Goal: Transaction & Acquisition: Download file/media

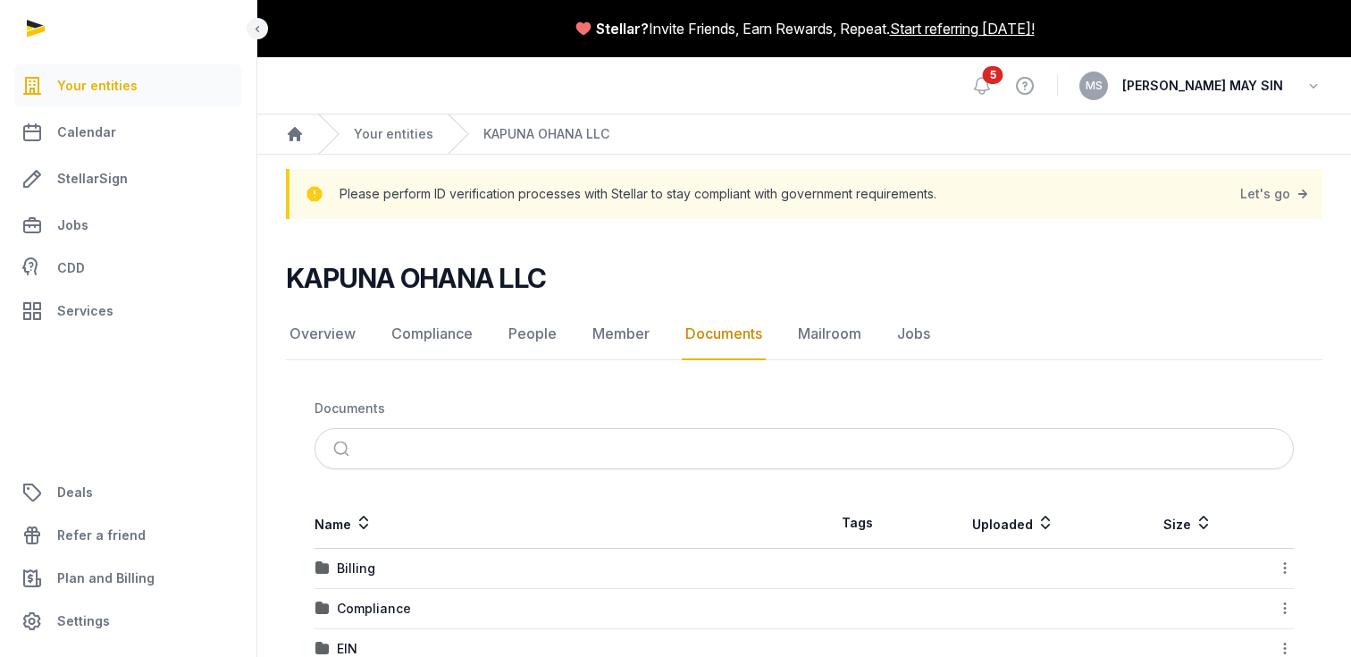
scroll to position [168, 0]
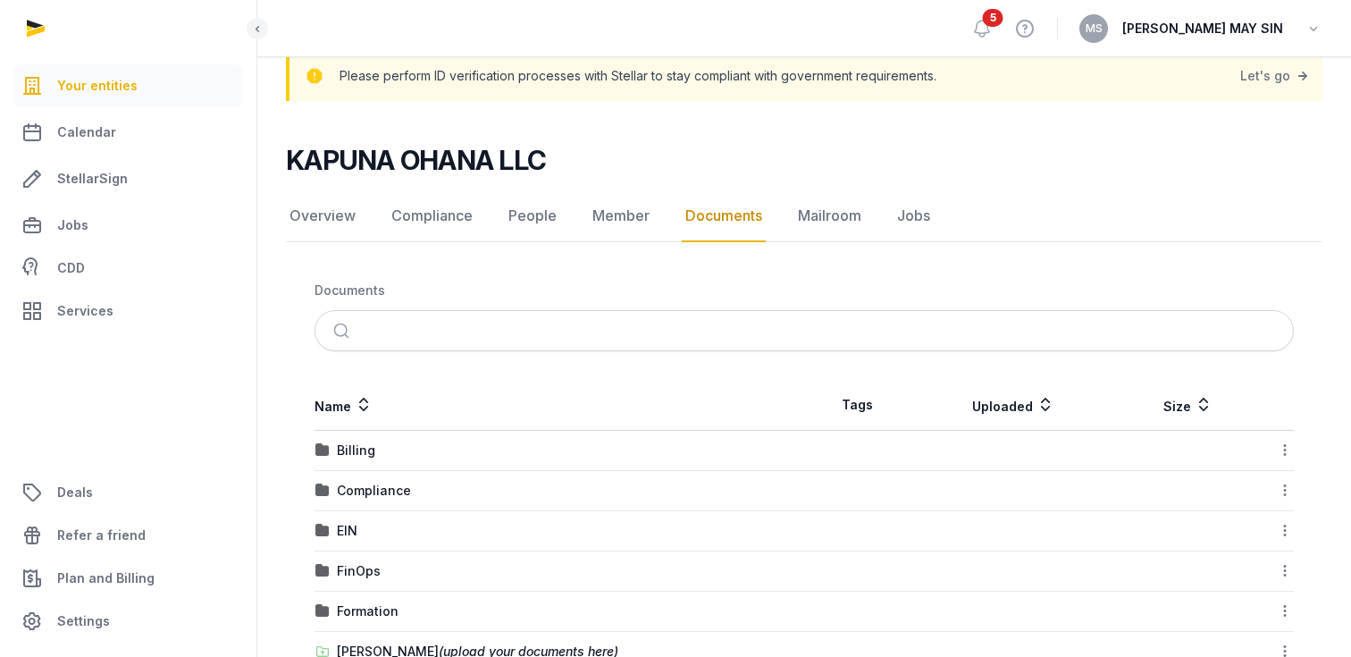
scroll to position [21, 0]
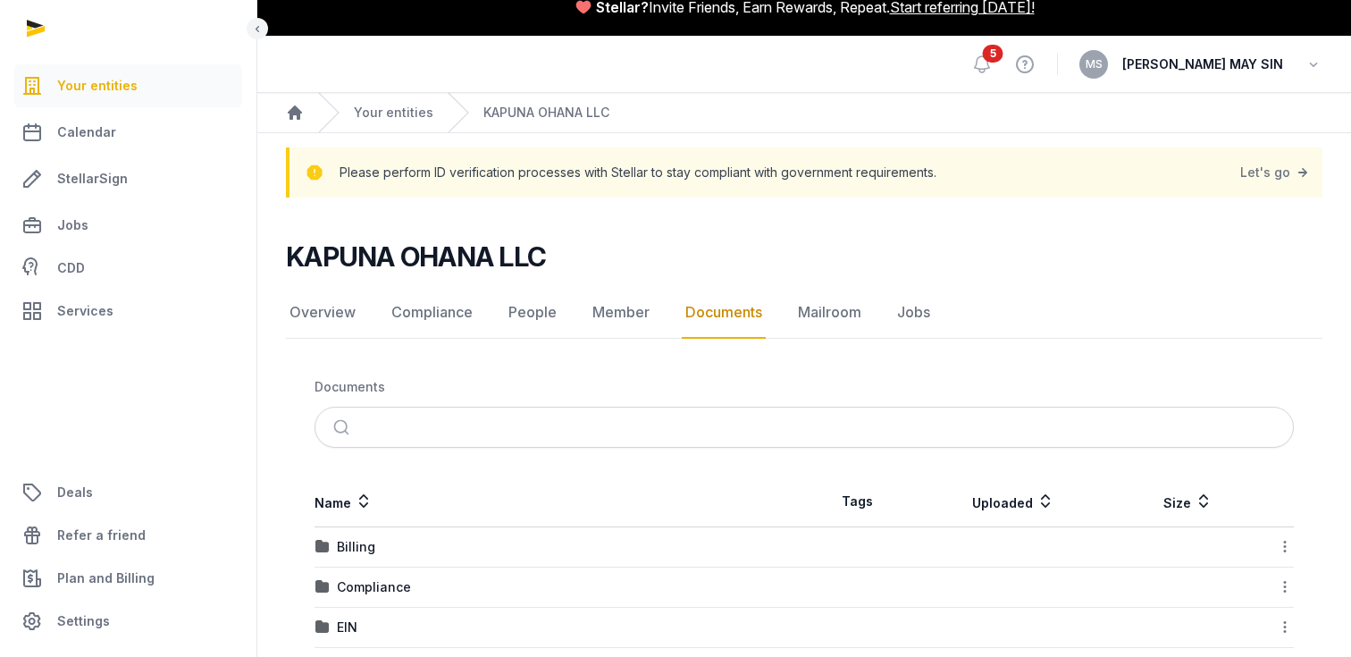
click at [89, 225] on link "Jobs" at bounding box center [128, 225] width 228 height 43
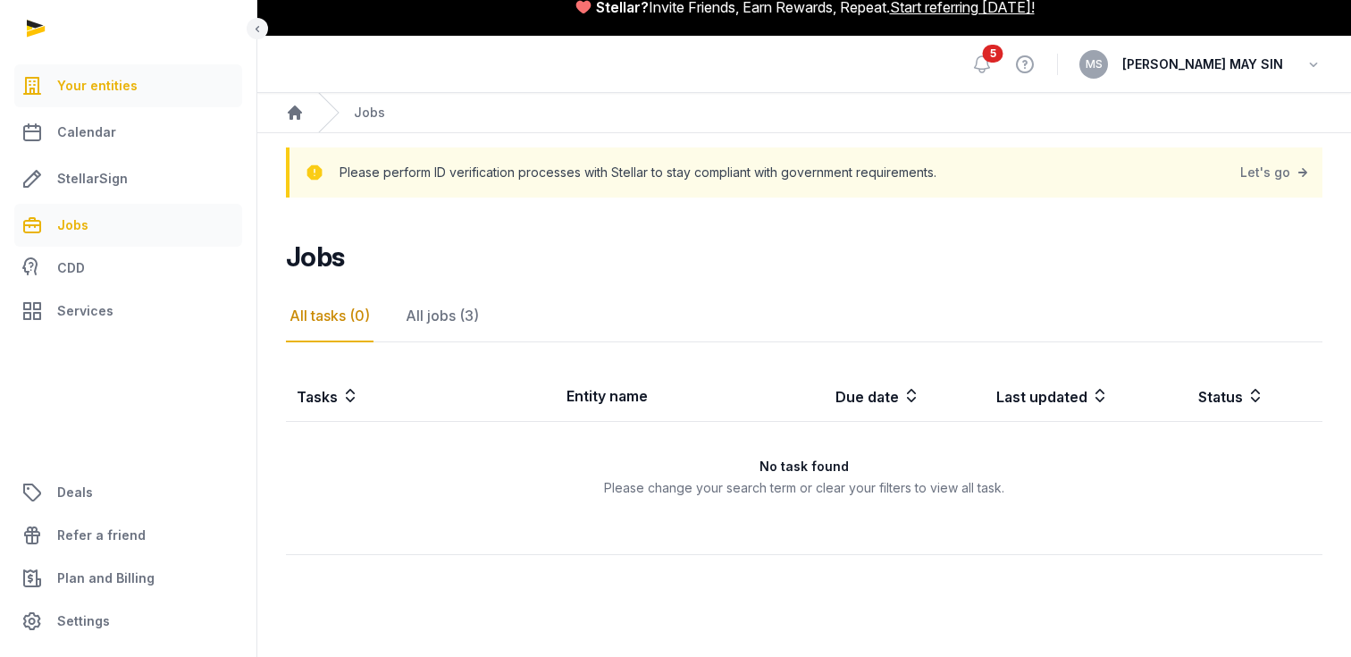
click at [116, 91] on span "Your entities" at bounding box center [97, 85] width 80 height 21
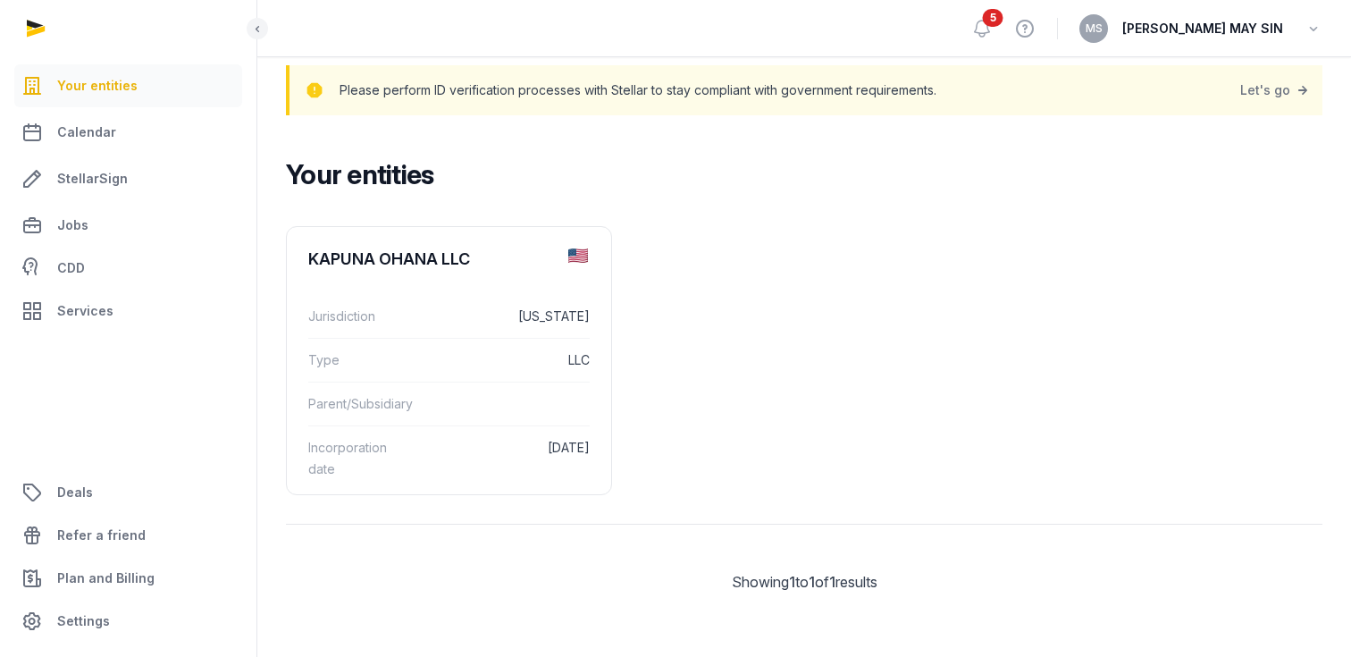
scroll to position [32, 0]
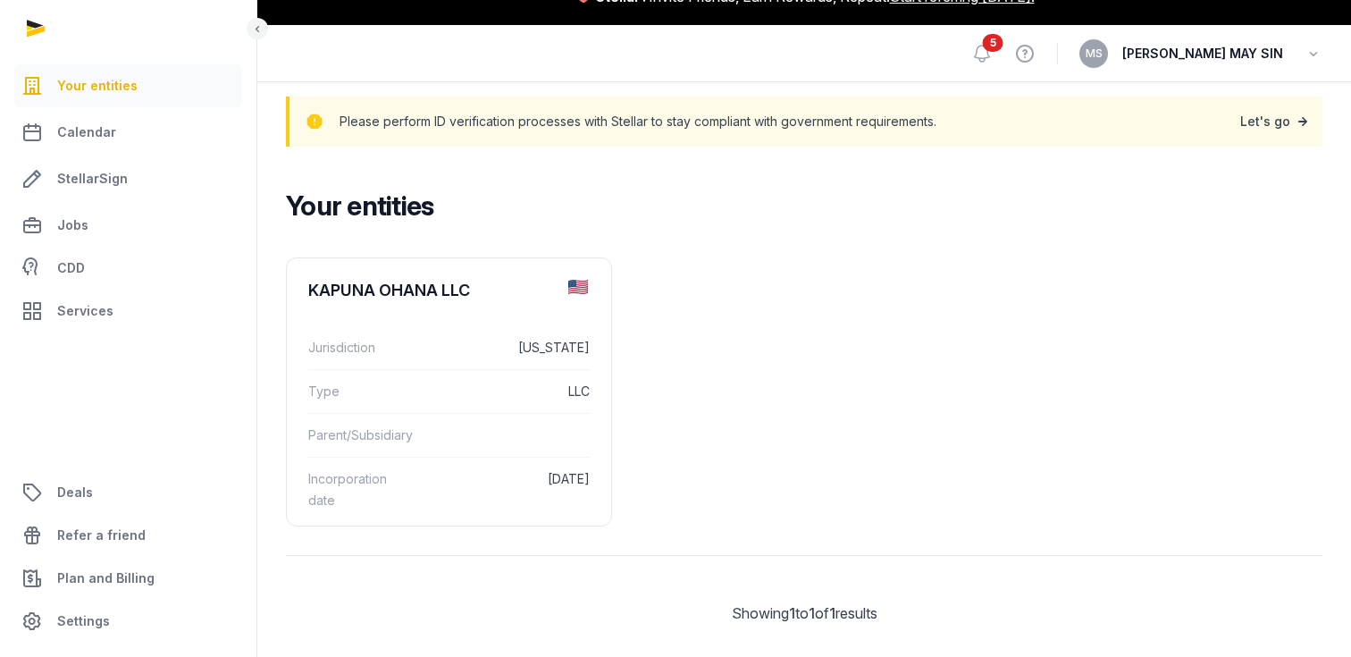
click at [1260, 124] on link "Let's go" at bounding box center [1275, 121] width 71 height 25
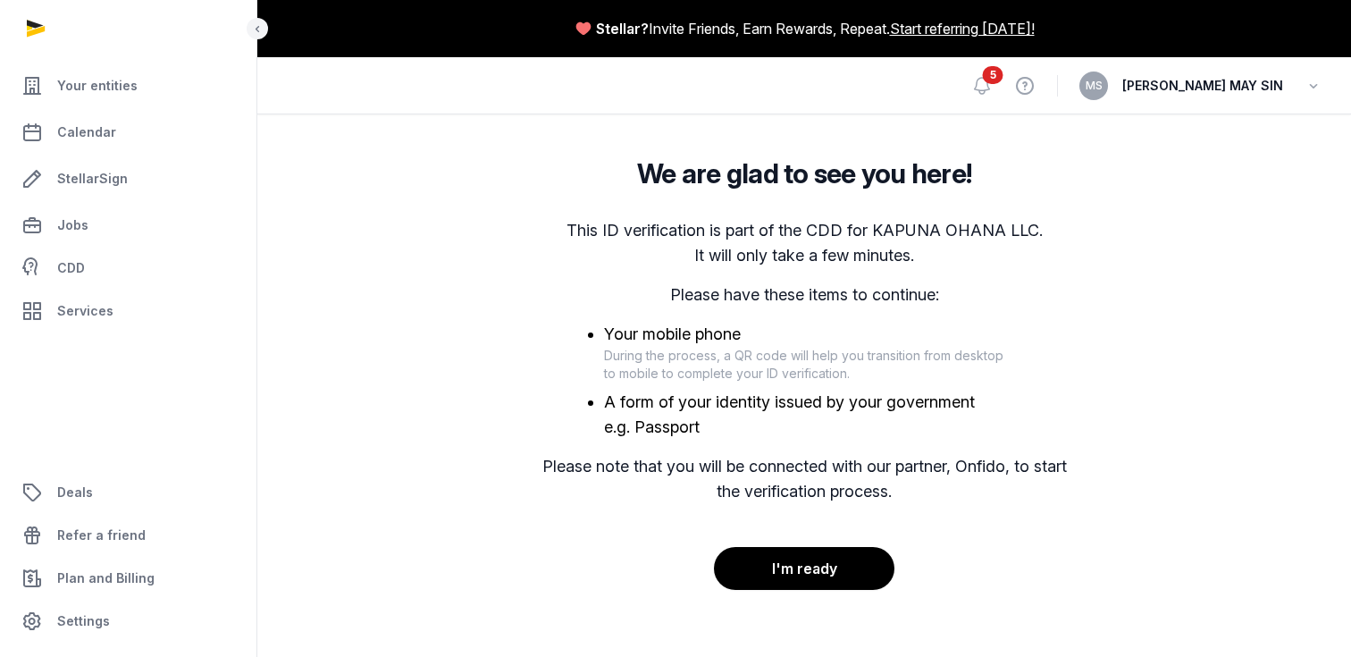
click at [1003, 82] on span "5" at bounding box center [993, 75] width 21 height 18
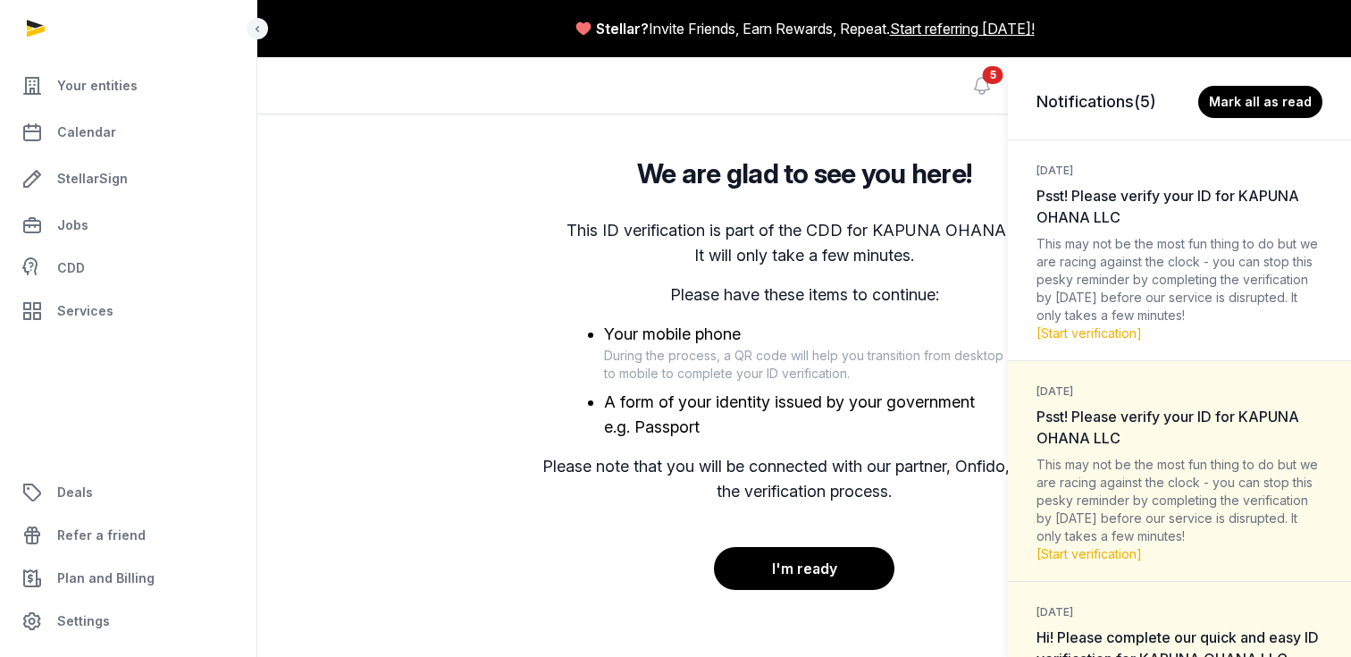
click at [951, 524] on div "Notifications (5) [PERSON_NAME] all as read [DATE] Psst! Please verify your ID …" at bounding box center [675, 328] width 1351 height 657
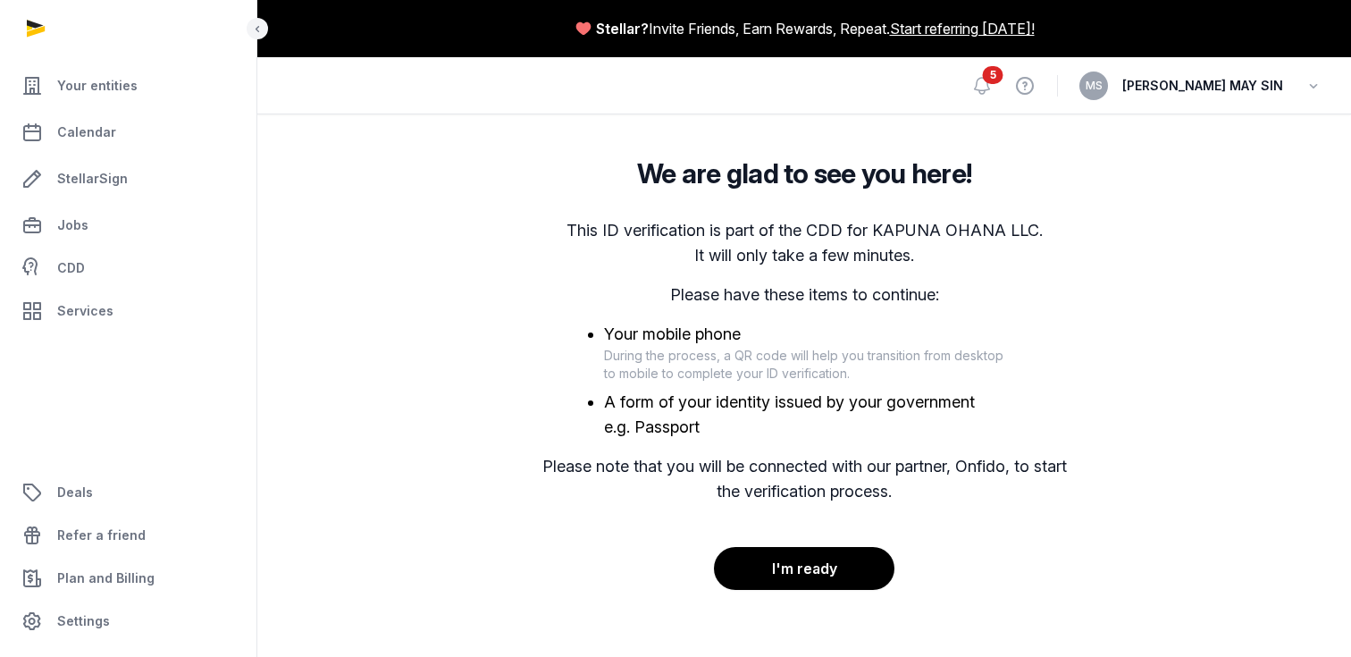
click at [831, 573] on button "I'm ready" at bounding box center [804, 568] width 181 height 43
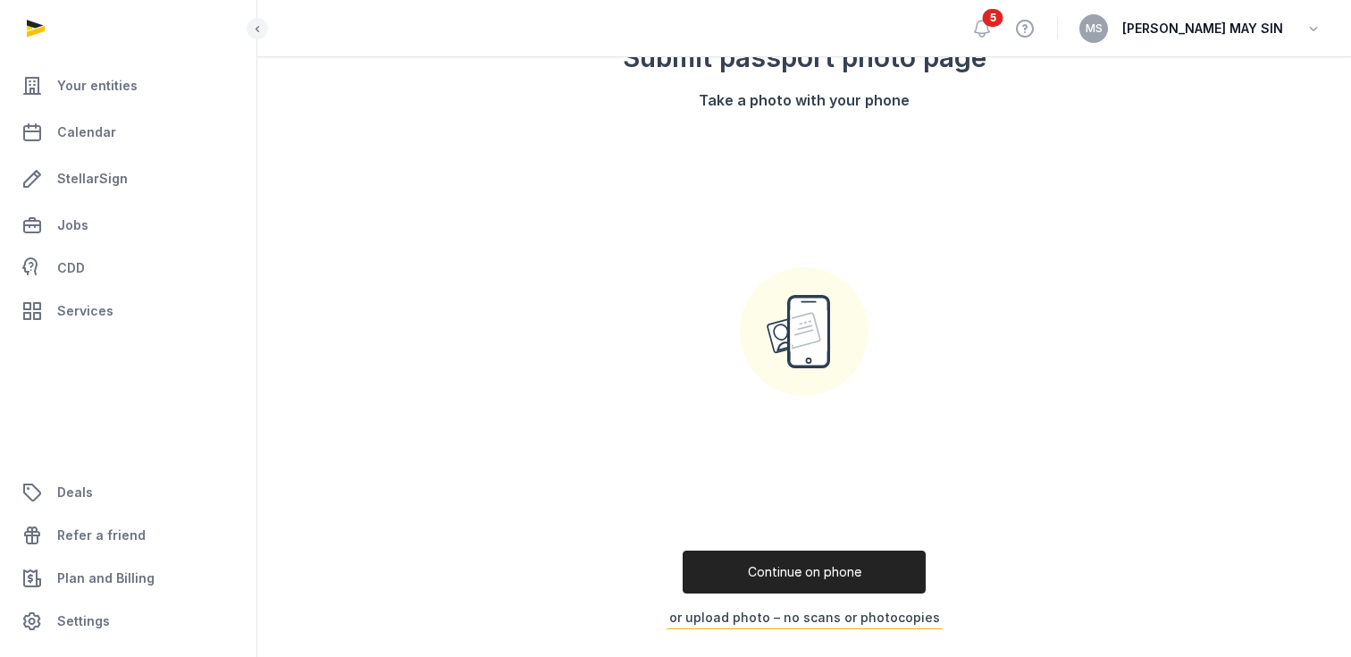
scroll to position [204, 0]
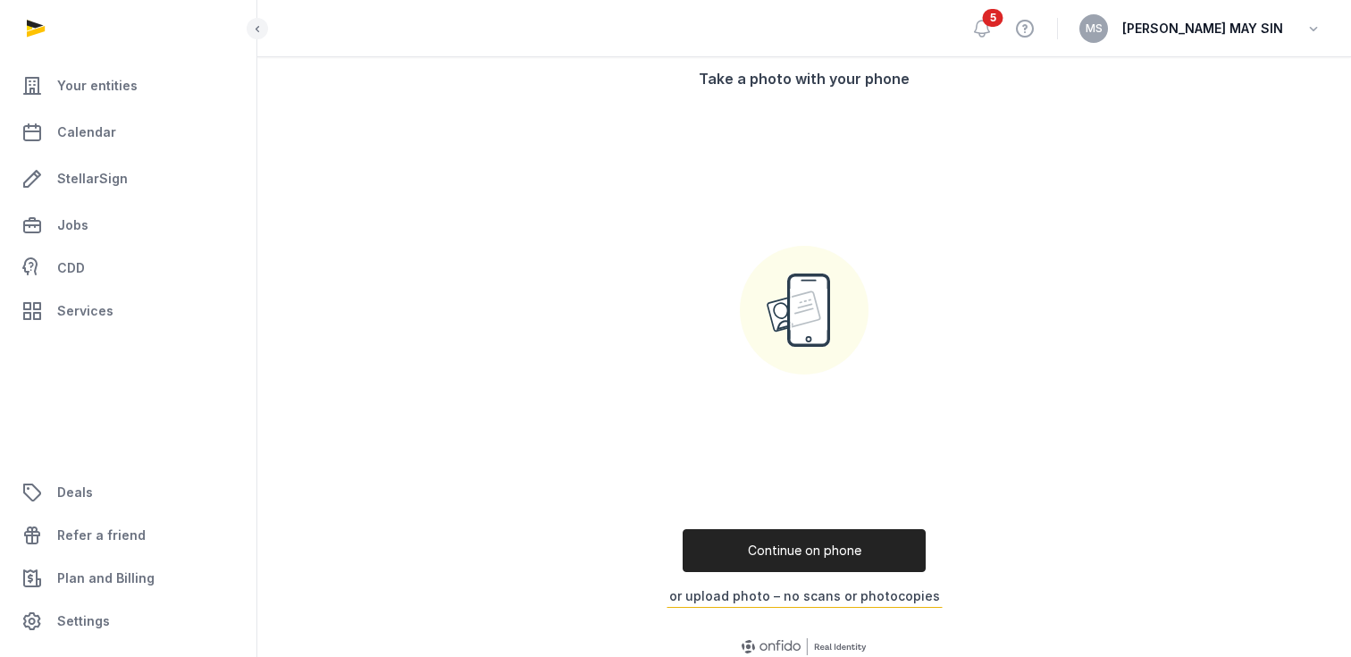
click at [816, 548] on button "Continue on phone" at bounding box center [804, 550] width 243 height 43
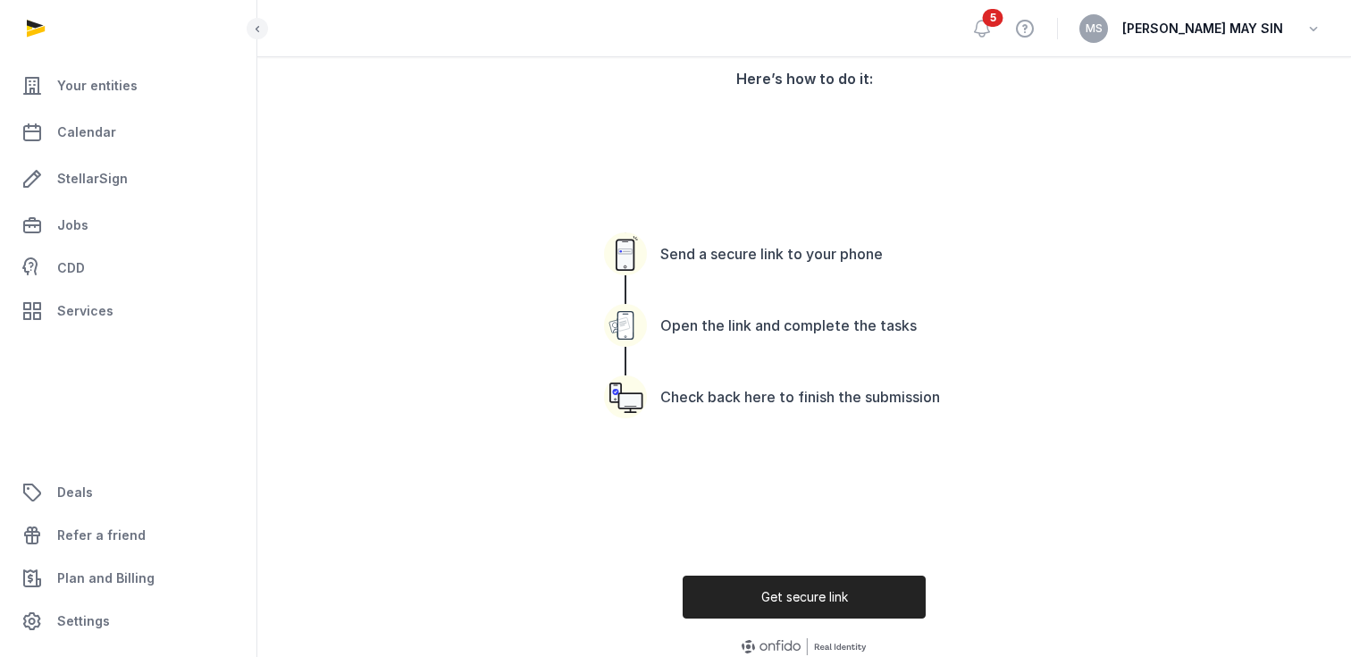
click at [812, 594] on button "Get secure link" at bounding box center [804, 596] width 243 height 43
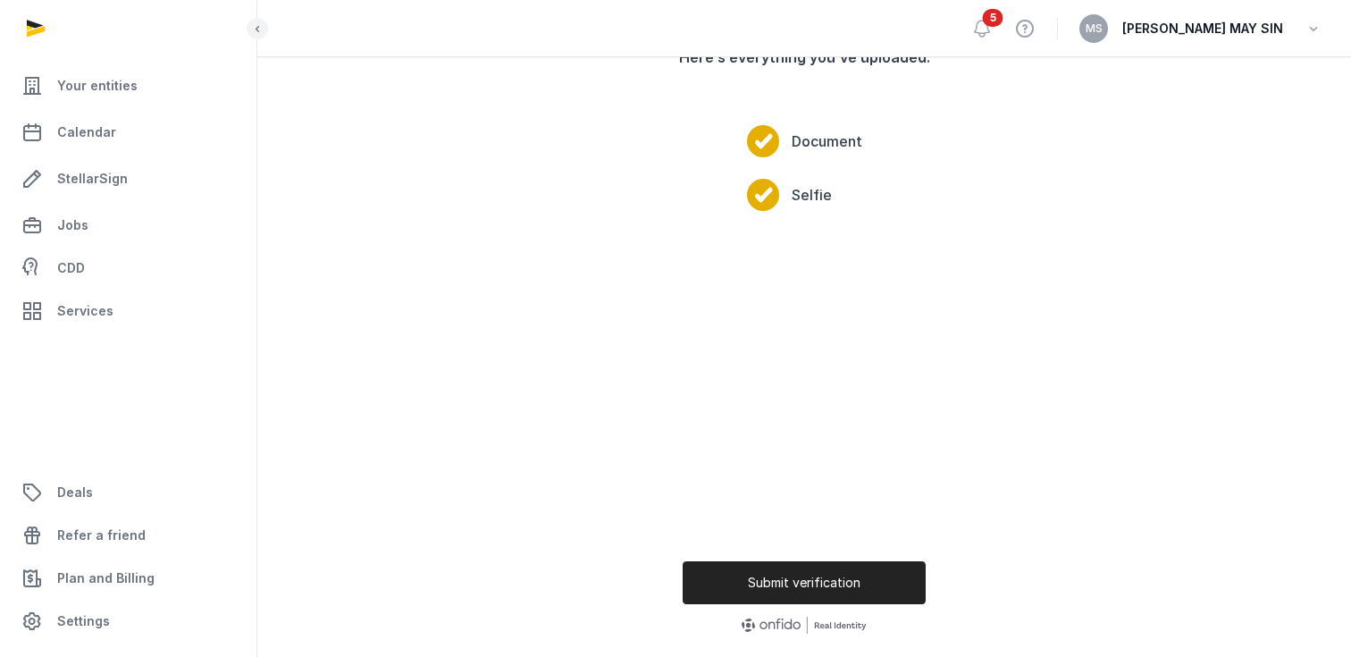
scroll to position [244, 0]
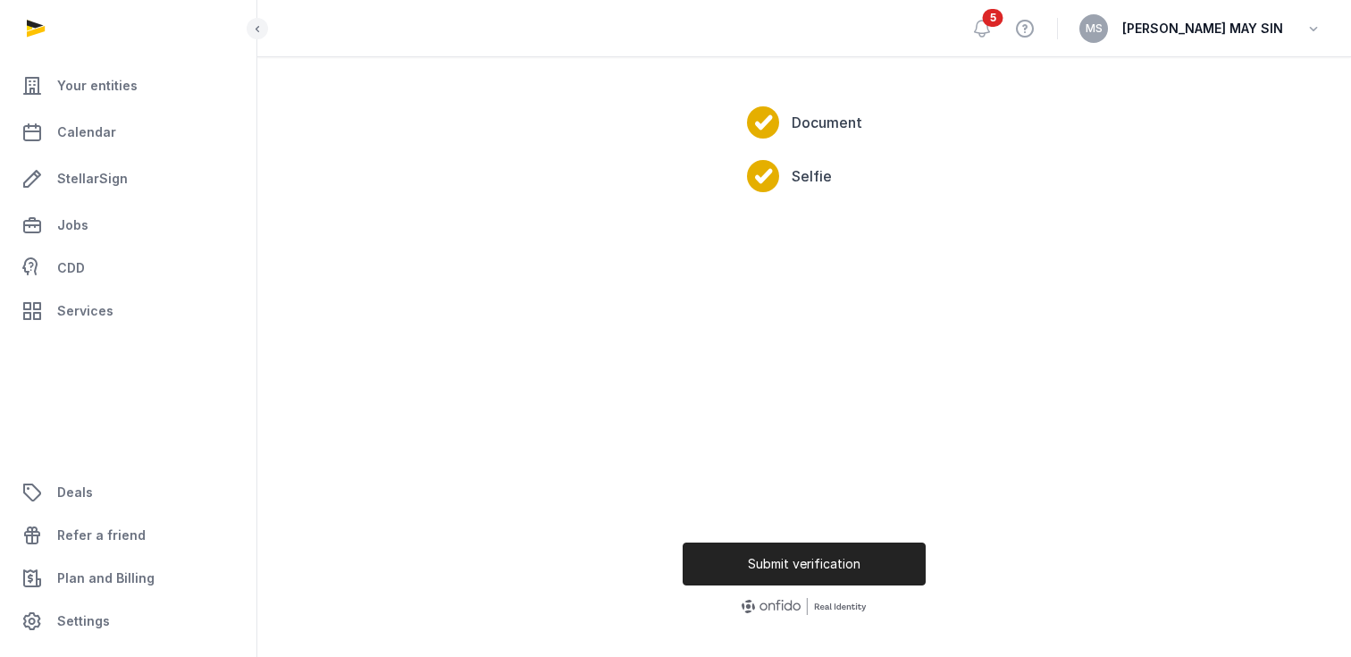
click at [838, 565] on button "Submit verification" at bounding box center [804, 563] width 243 height 43
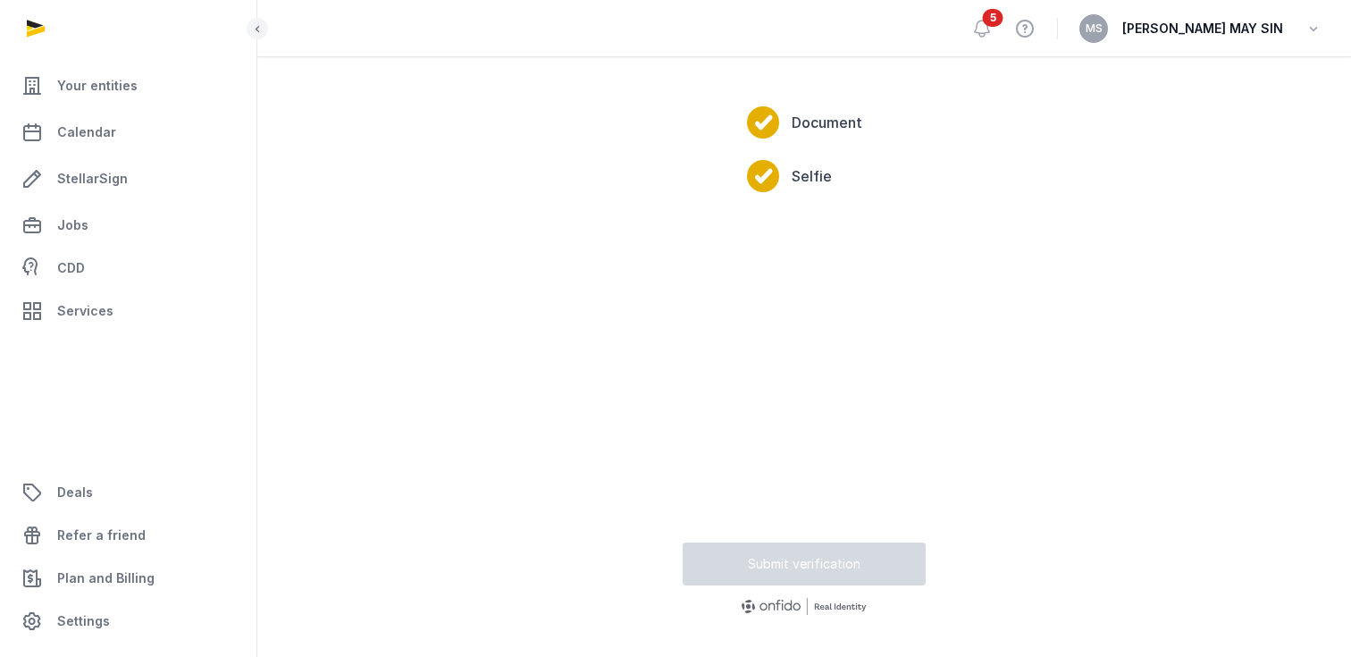
scroll to position [14, 0]
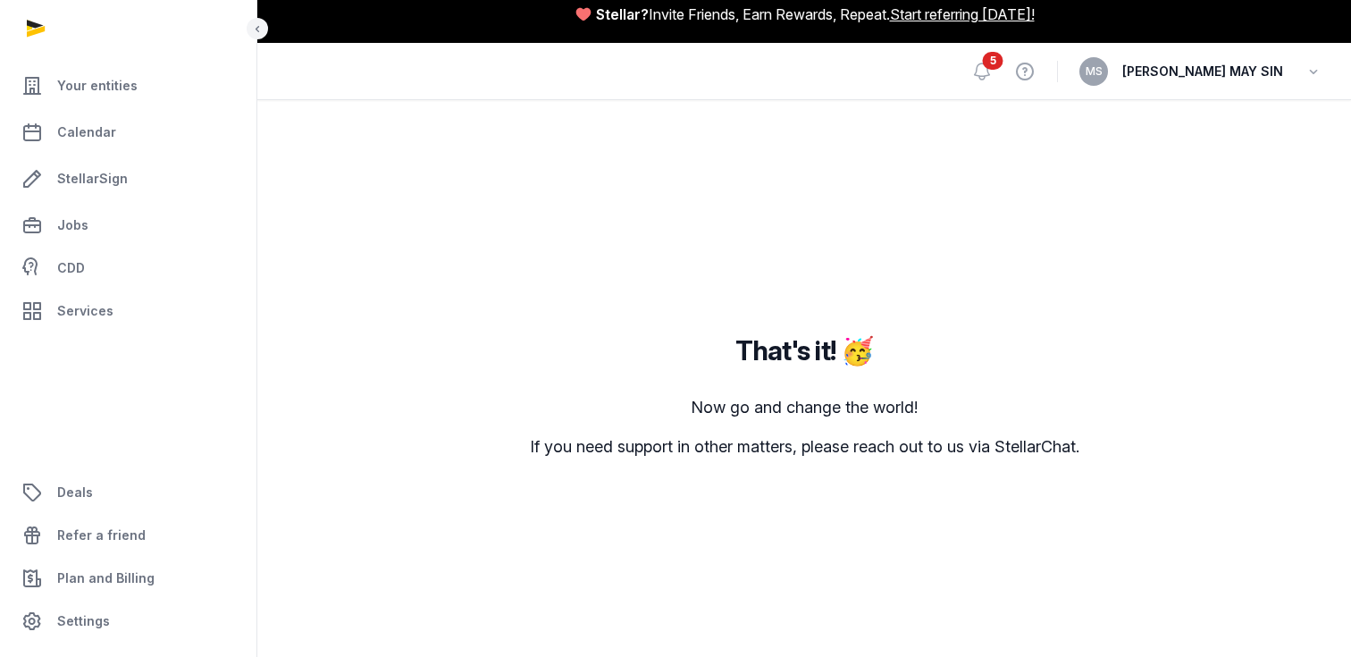
drag, startPoint x: 1138, startPoint y: 215, endPoint x: 1100, endPoint y: 193, distance: 44.4
click at [1138, 215] on div "That's it! 🥳 Now go and change the world! If you need support in other matters,…" at bounding box center [804, 382] width 1036 height 478
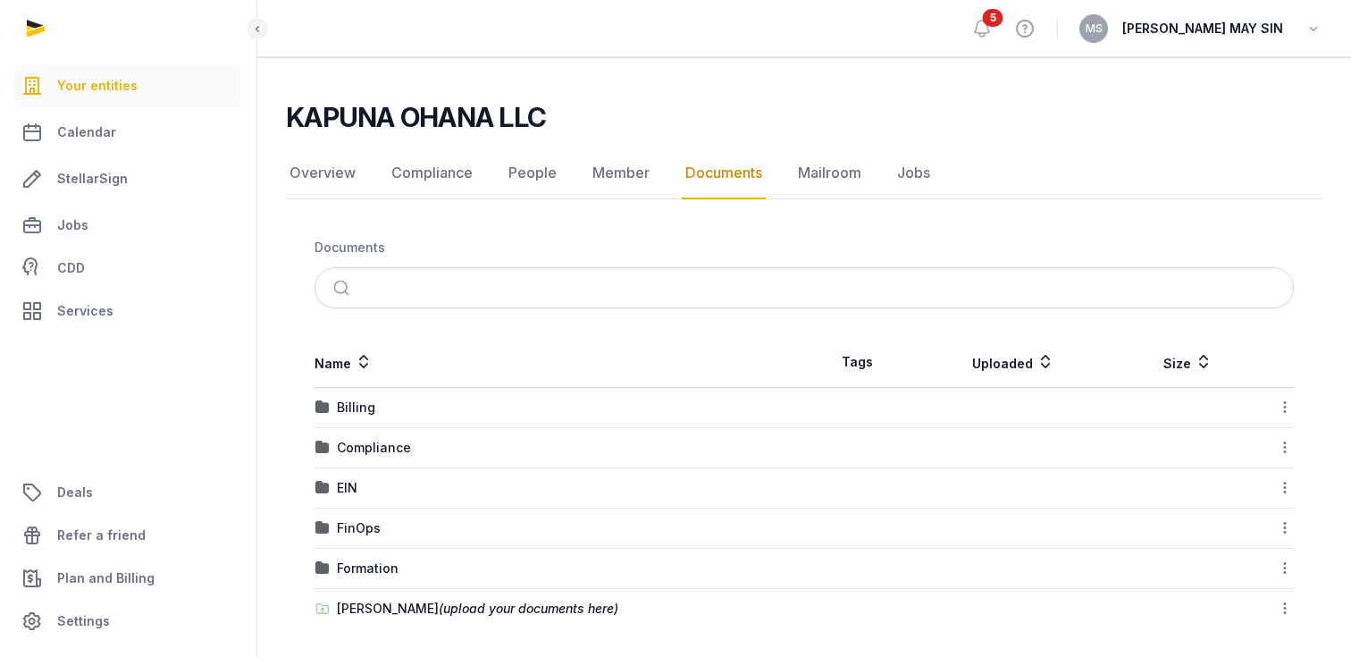
scroll to position [104, 0]
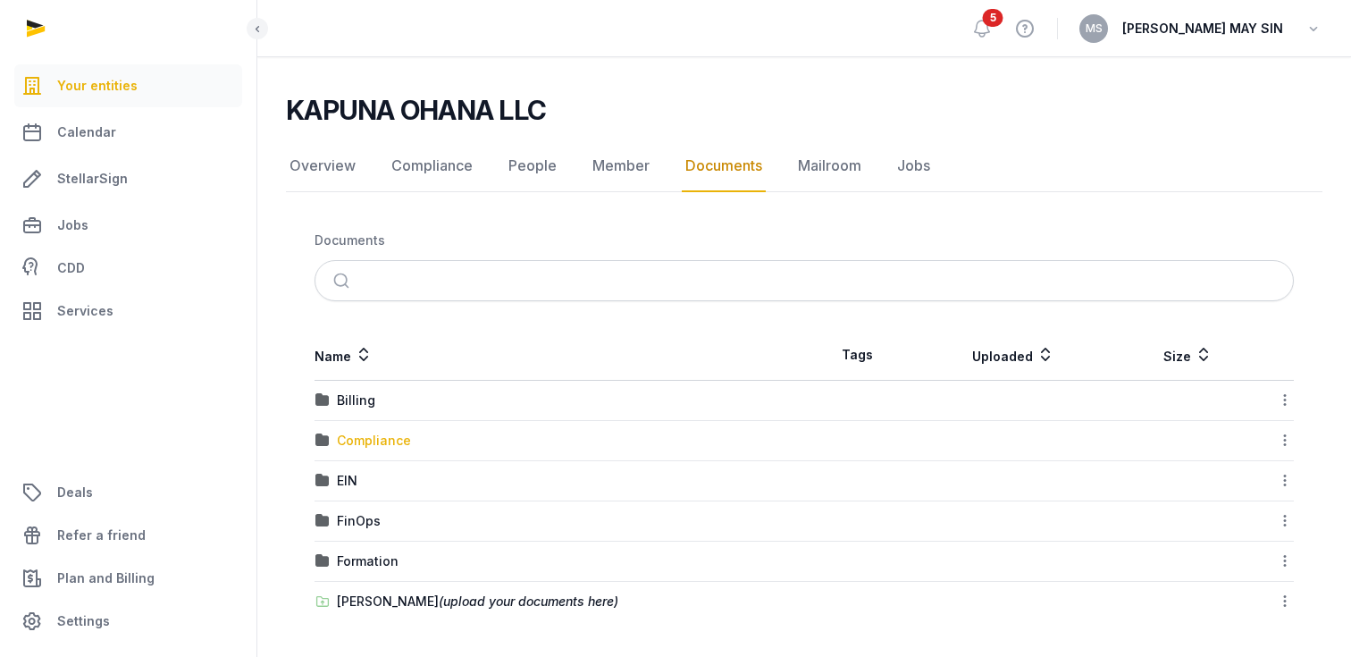
click at [361, 437] on div "Compliance" at bounding box center [374, 441] width 74 height 18
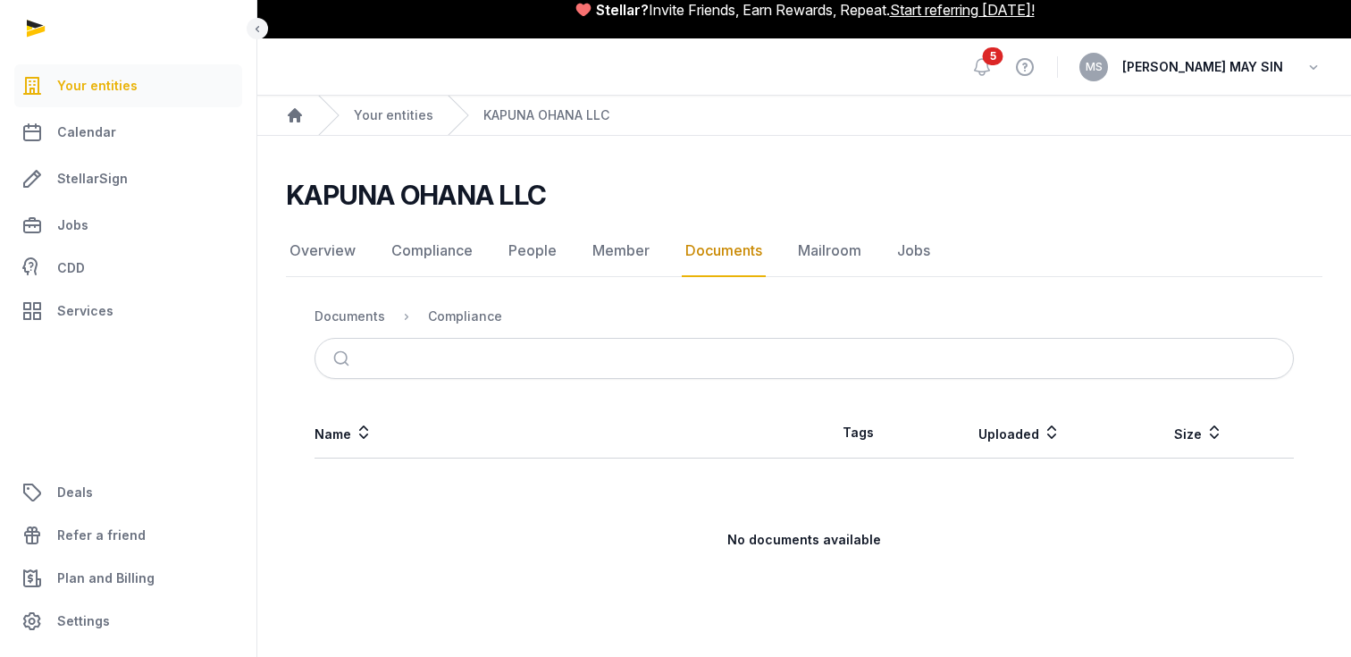
scroll to position [0, 0]
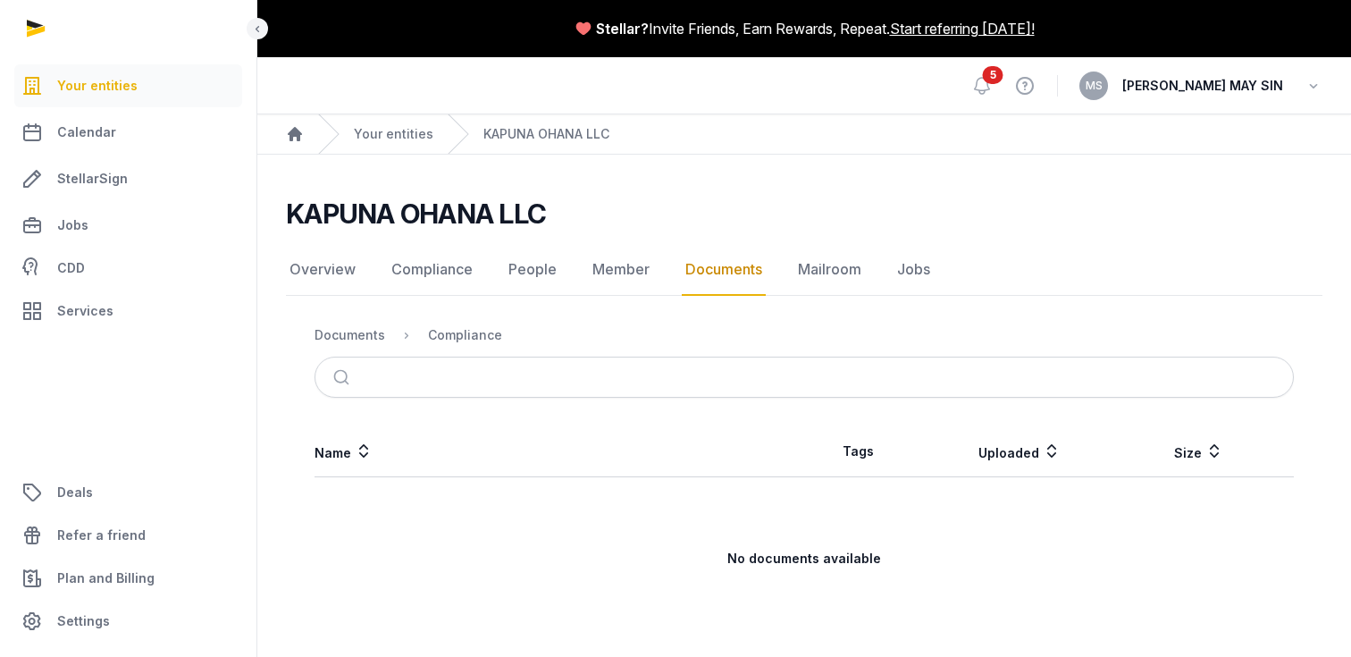
click at [743, 272] on link "Documents" at bounding box center [724, 270] width 84 height 52
click at [329, 269] on link "Overview" at bounding box center [322, 270] width 73 height 52
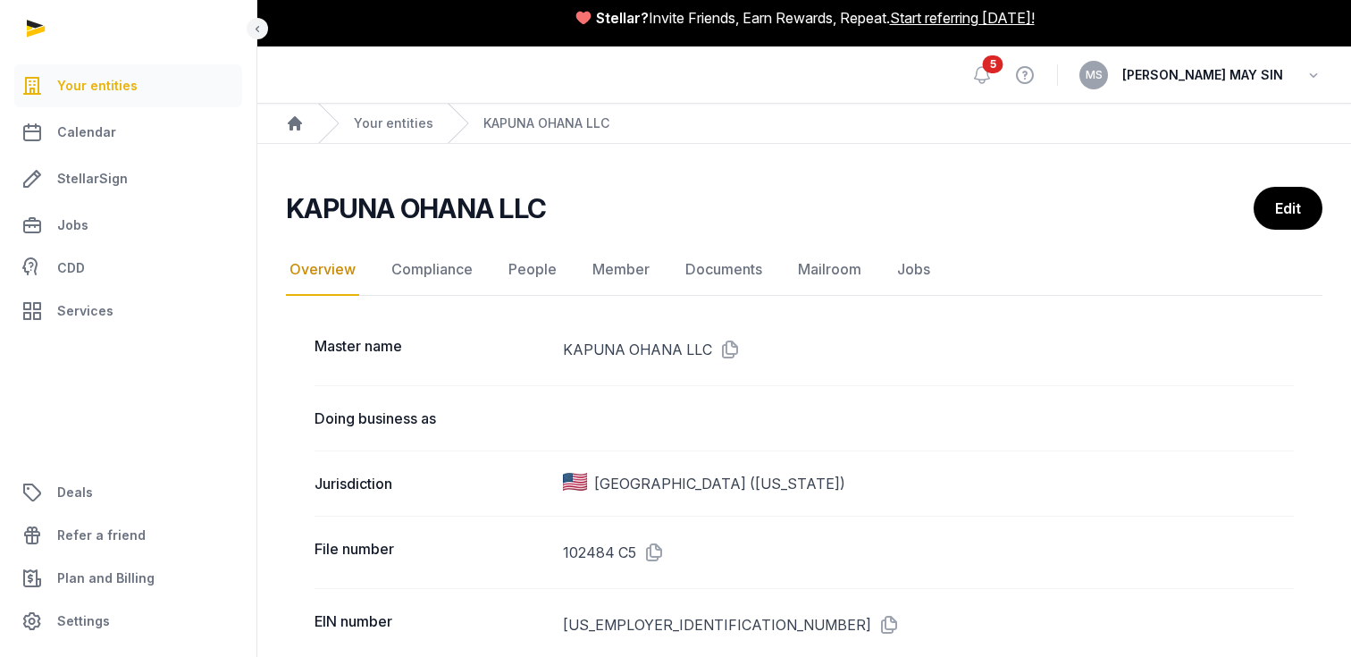
scroll to position [43, 0]
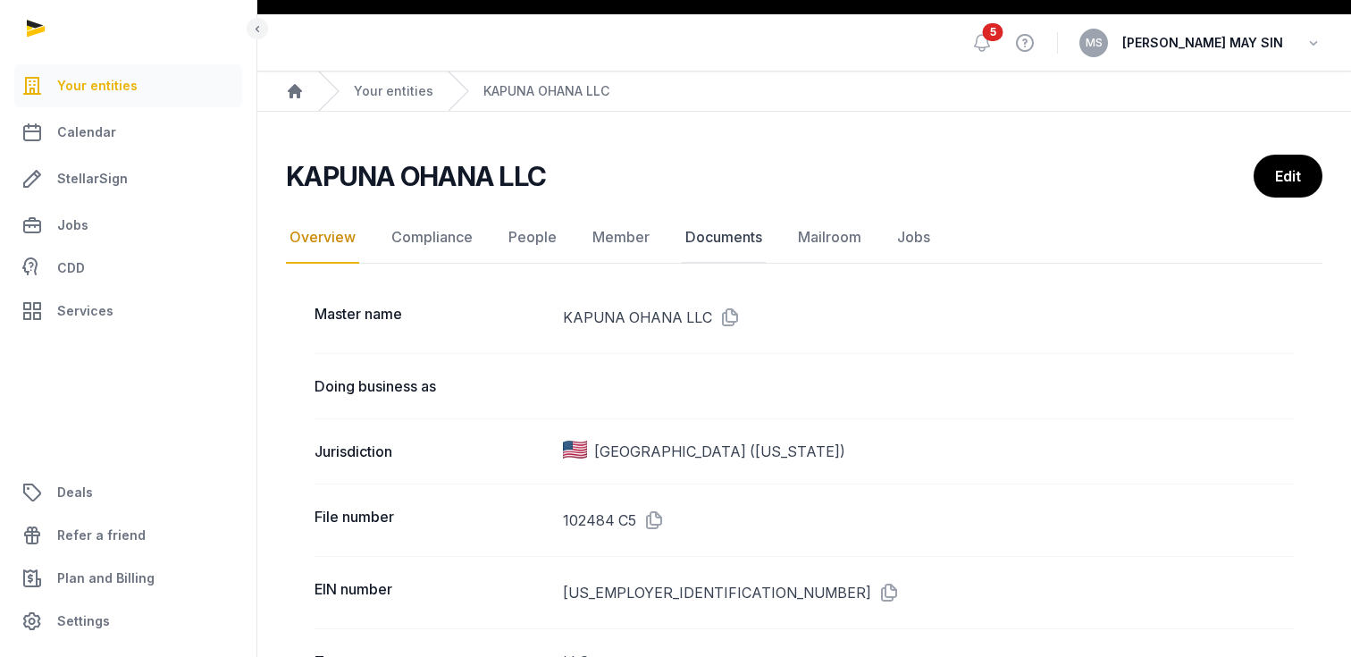
click at [735, 238] on link "Documents" at bounding box center [724, 238] width 84 height 52
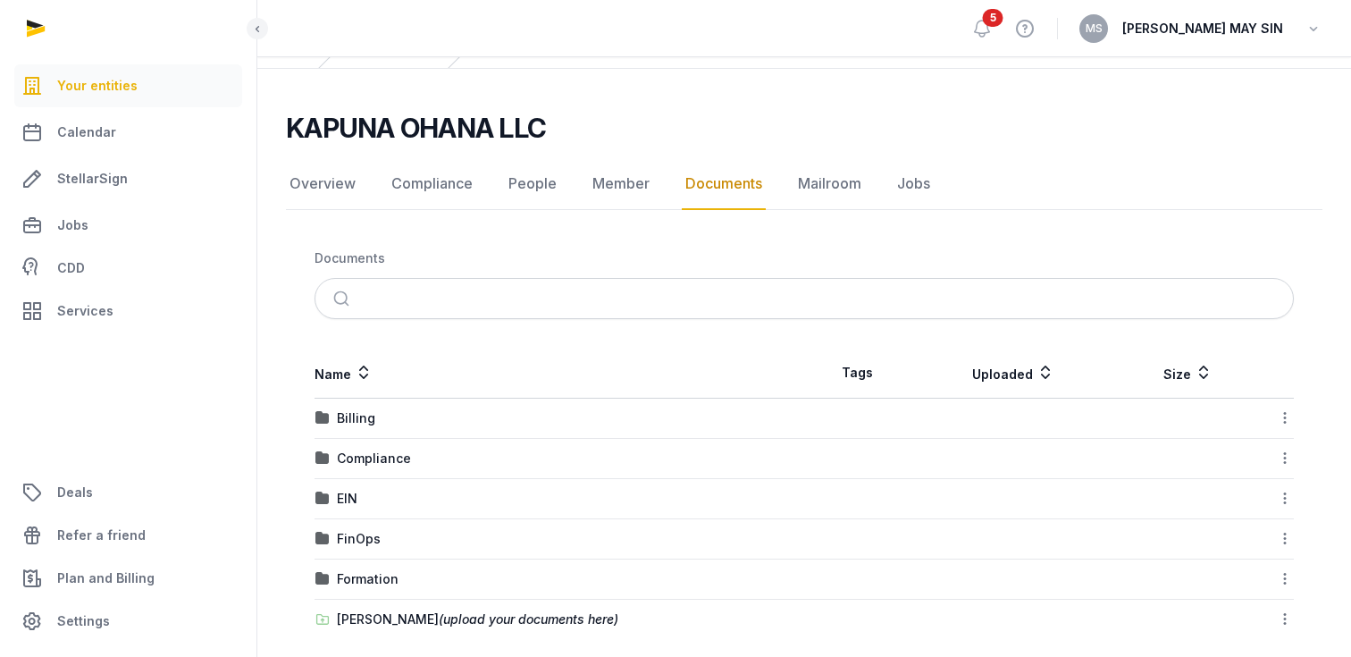
scroll to position [104, 0]
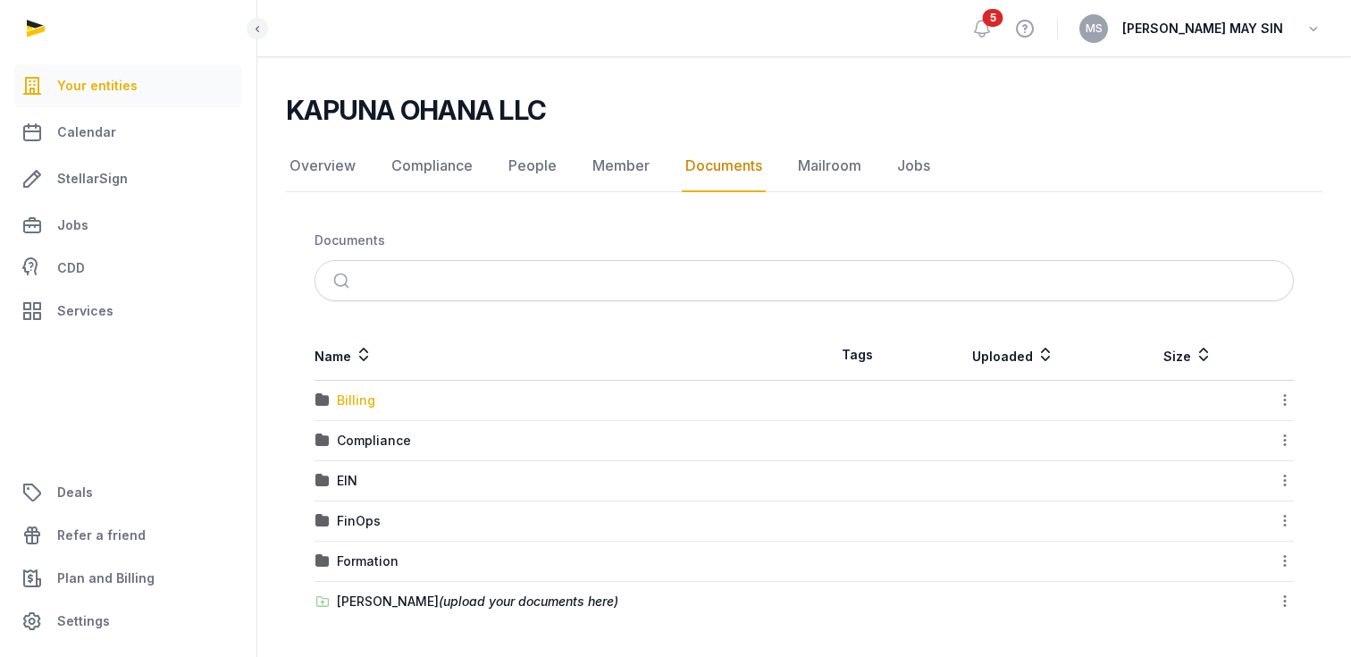
click at [358, 399] on div "Billing" at bounding box center [356, 400] width 38 height 18
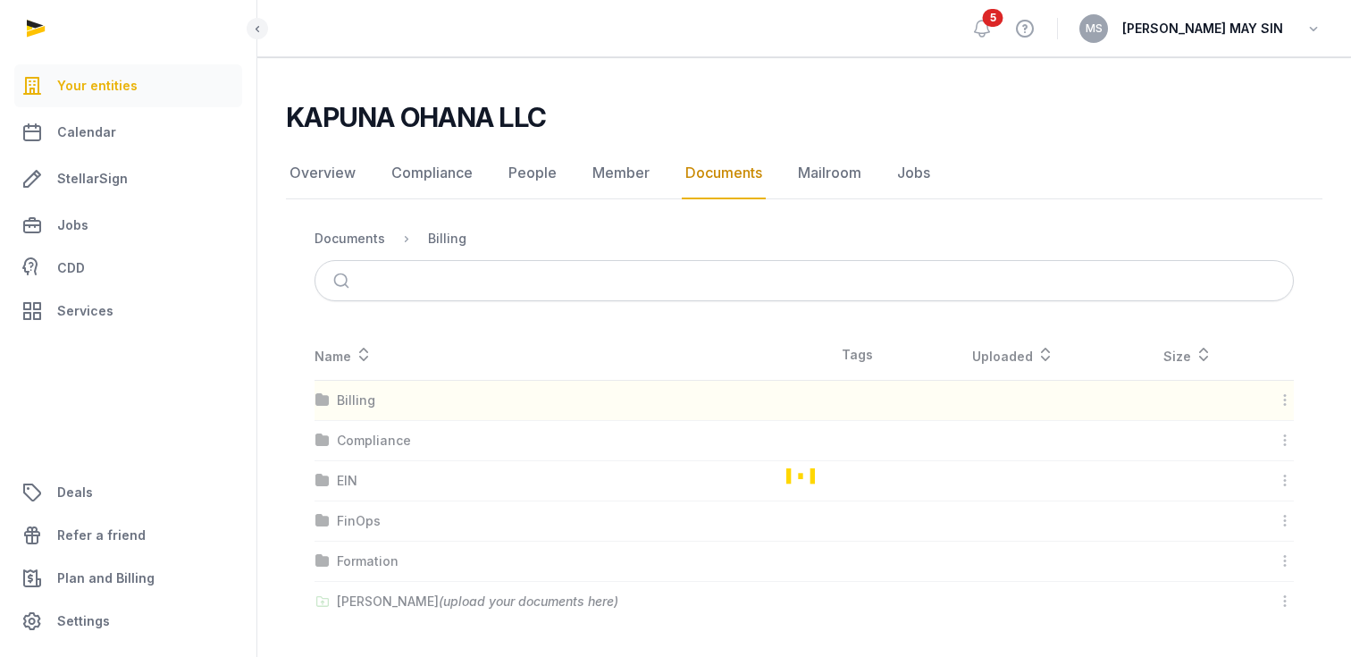
scroll to position [0, 0]
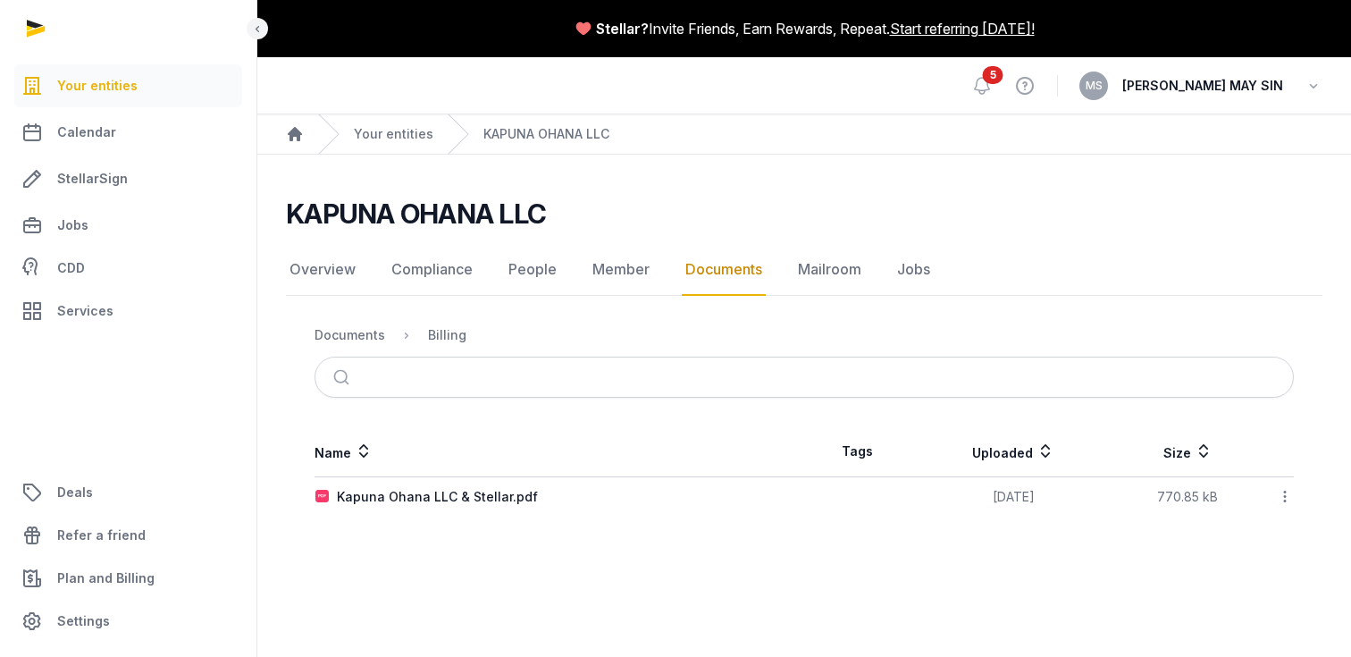
click at [736, 265] on link "Documents" at bounding box center [724, 270] width 84 height 52
click at [368, 332] on div "Documents" at bounding box center [349, 335] width 71 height 18
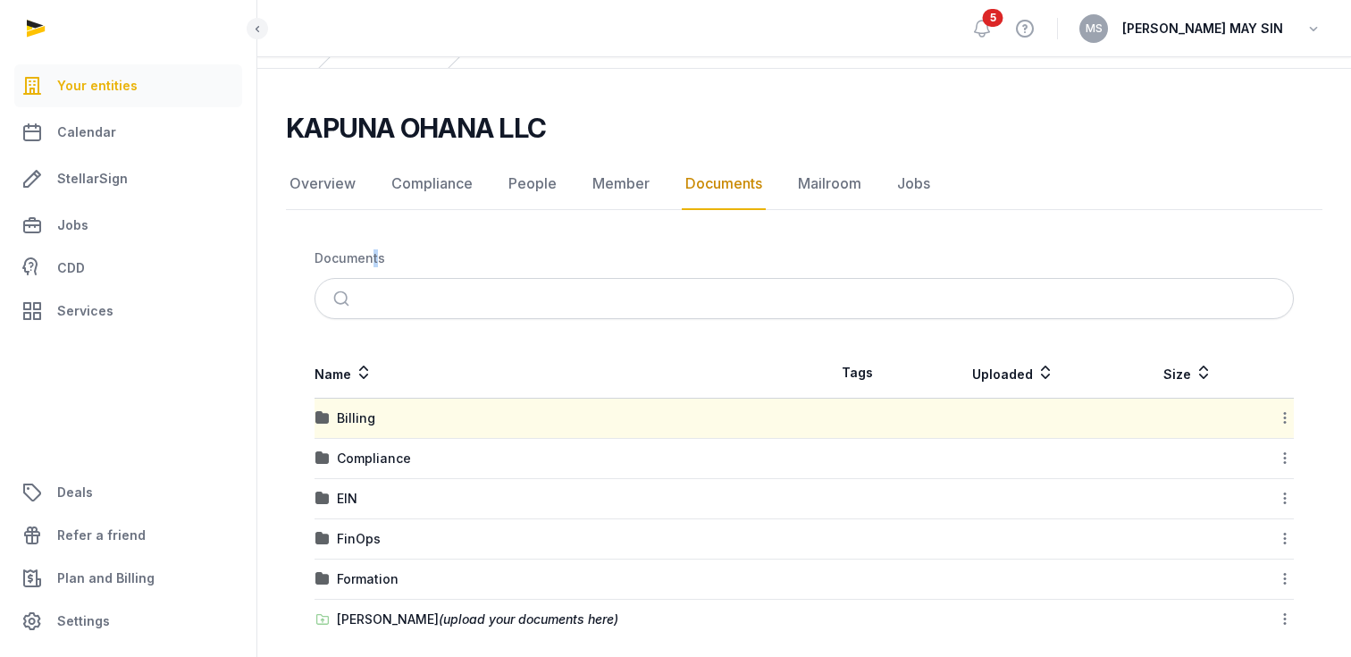
scroll to position [104, 0]
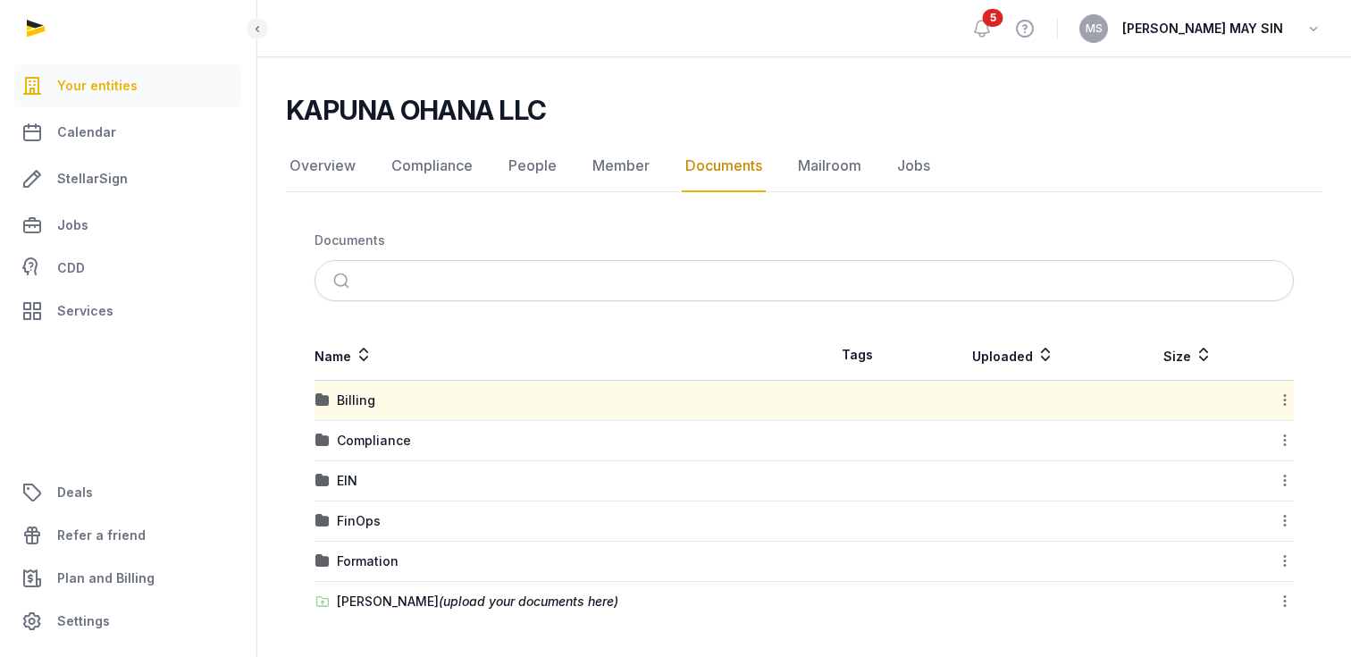
click at [345, 478] on div "EIN" at bounding box center [347, 481] width 21 height 18
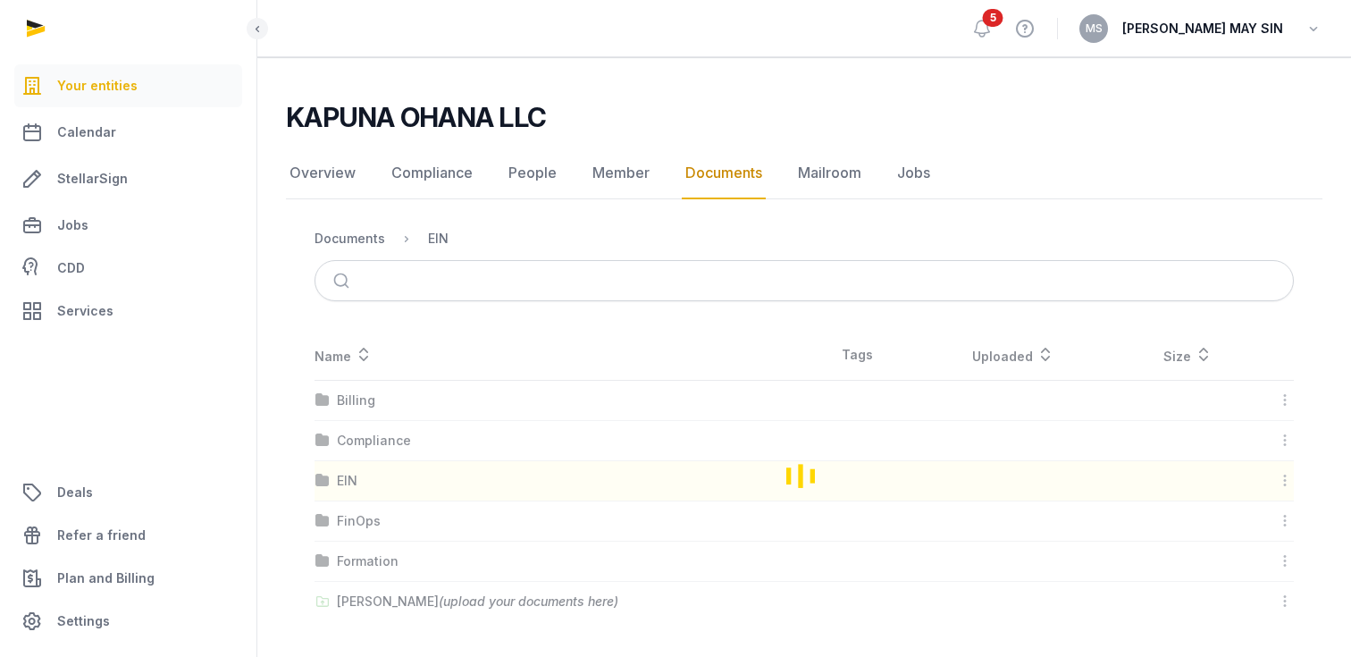
scroll to position [19, 0]
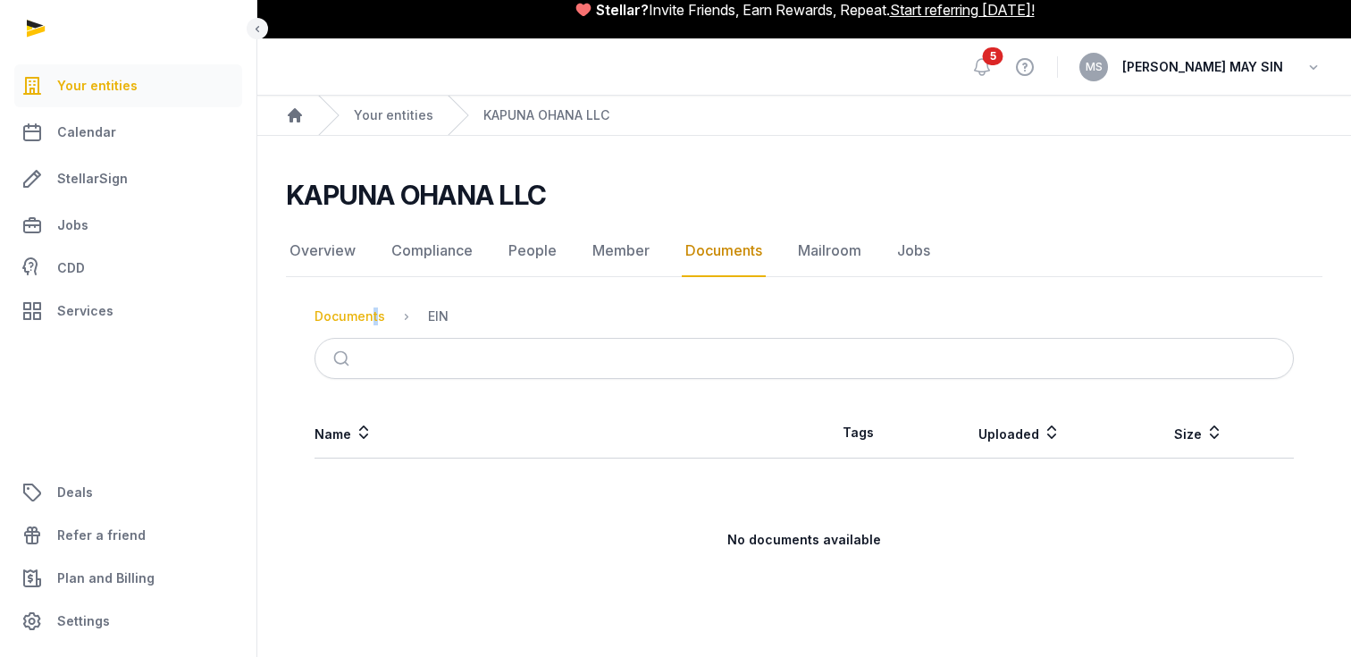
click at [368, 317] on div "Documents" at bounding box center [349, 316] width 71 height 18
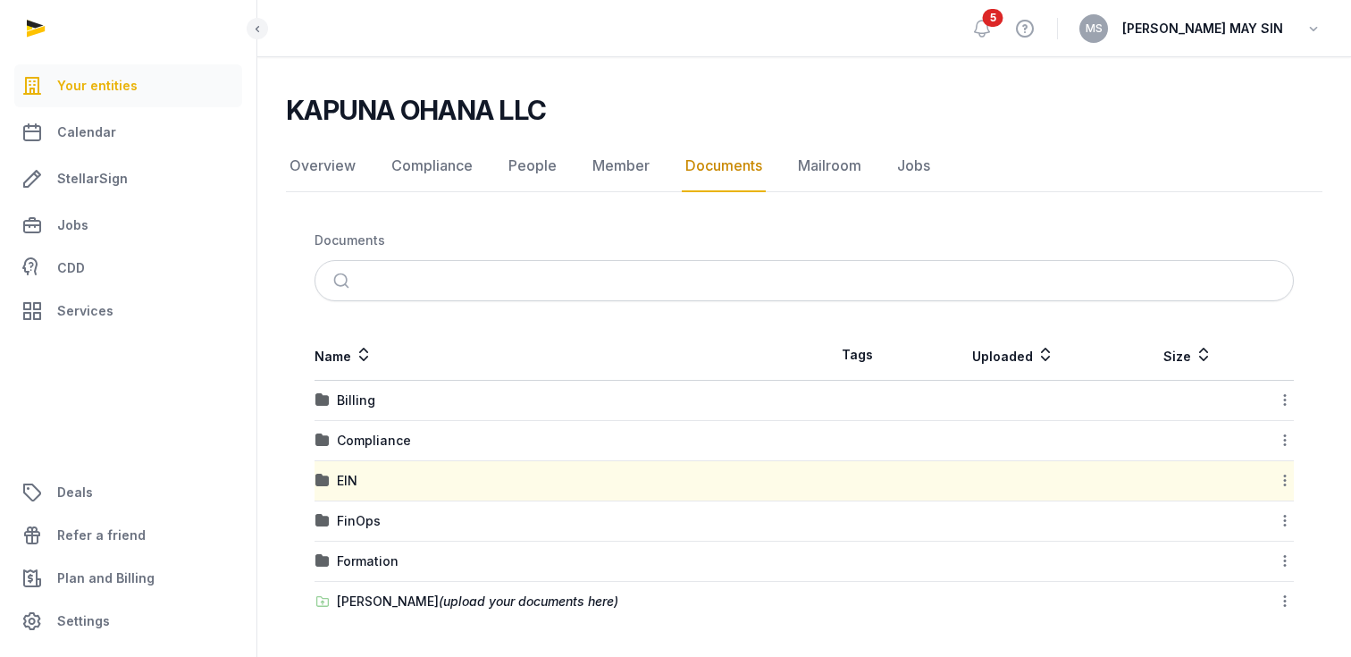
click at [362, 519] on div "FinOps" at bounding box center [359, 521] width 44 height 18
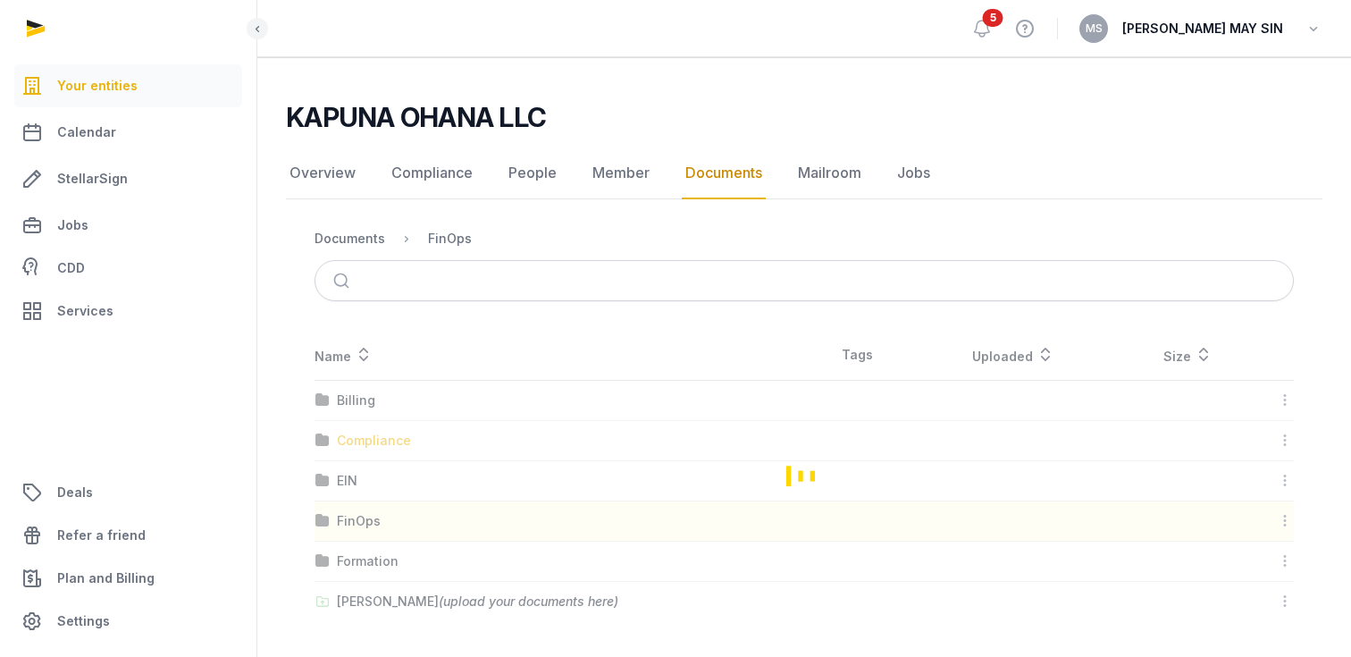
scroll to position [17, 0]
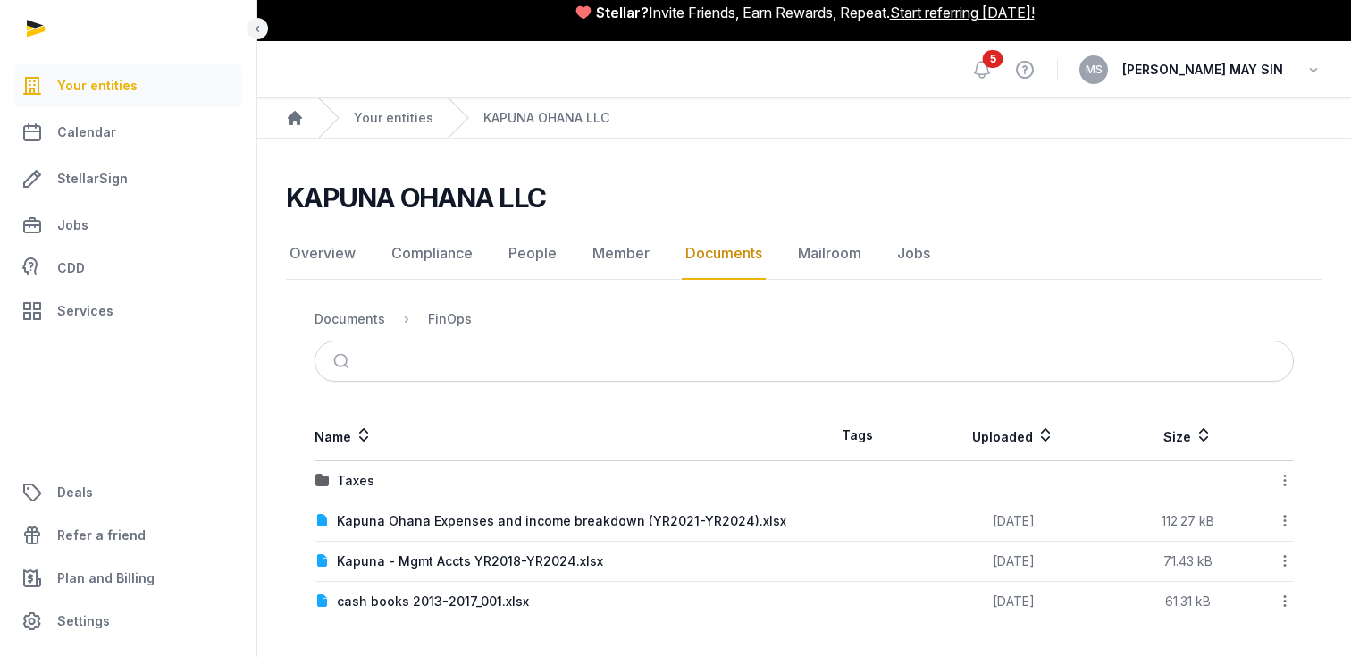
click at [367, 314] on div "Documents" at bounding box center [349, 319] width 71 height 18
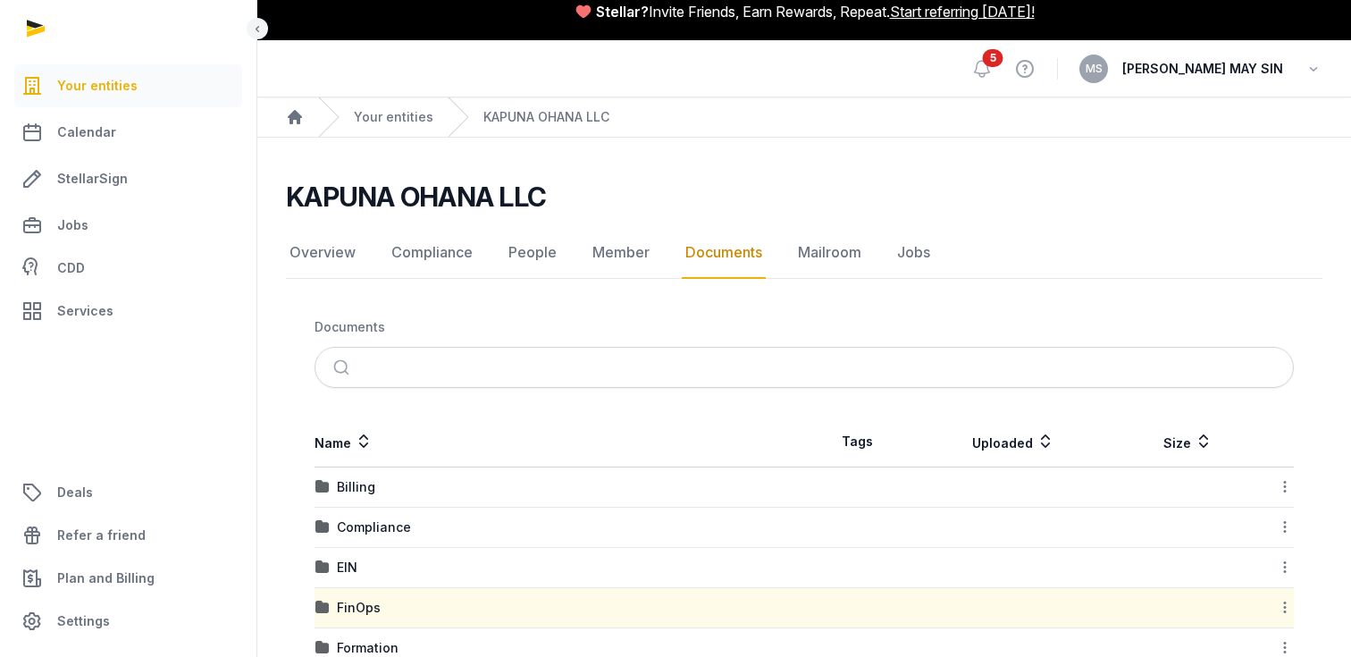
click at [360, 643] on div "Formation" at bounding box center [368, 648] width 62 height 18
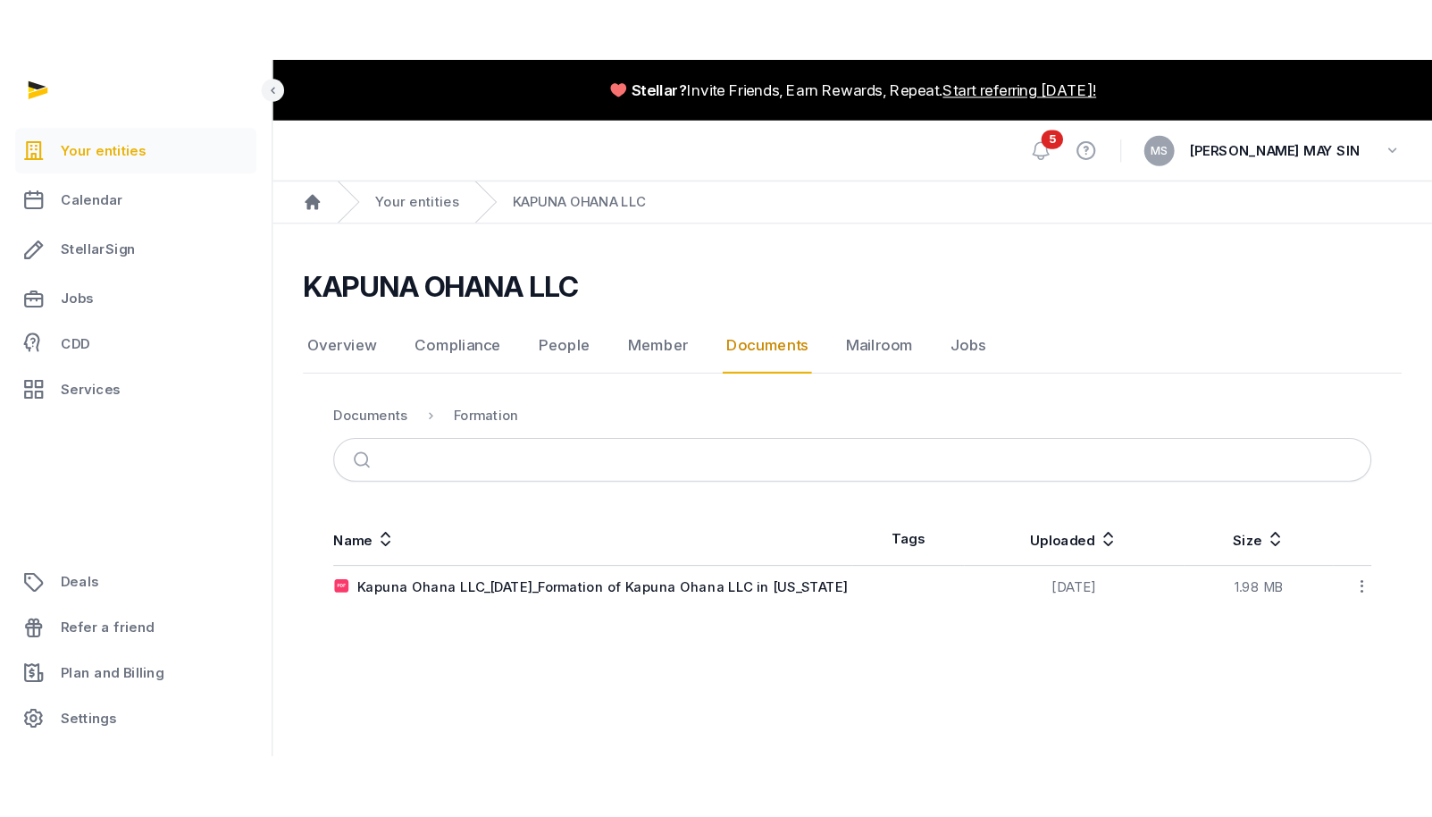
scroll to position [0, 0]
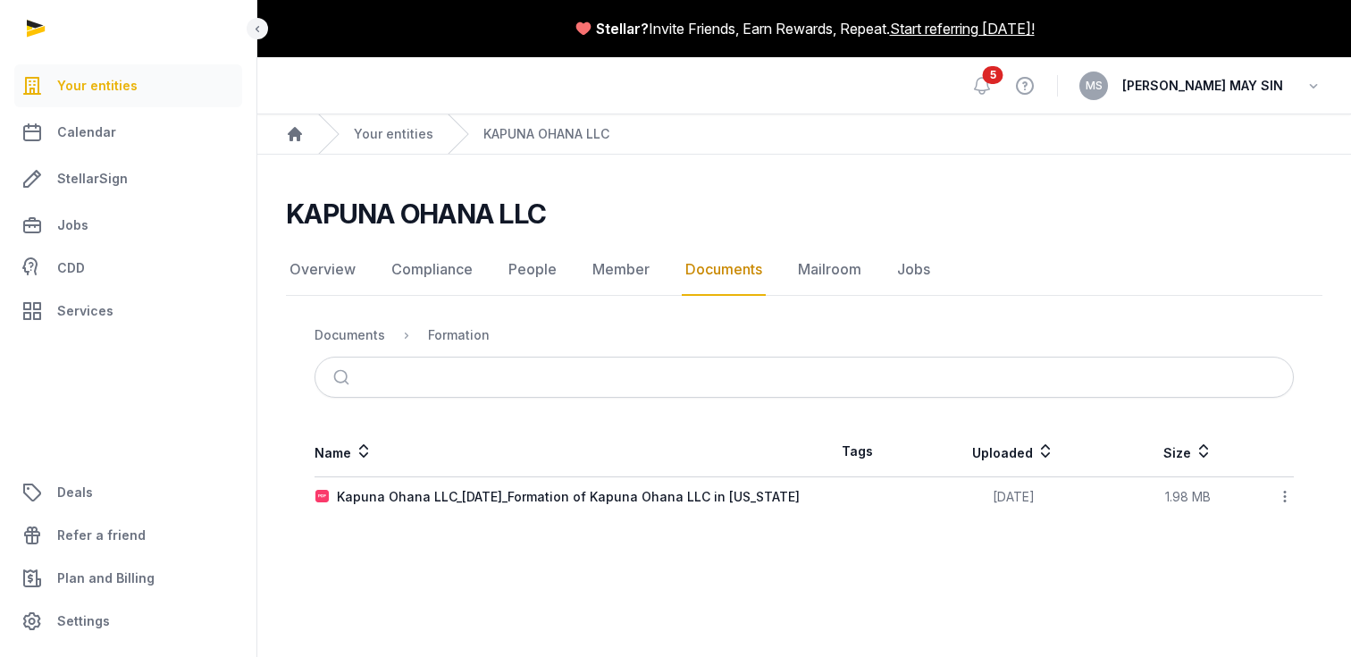
click at [347, 332] on div "Documents" at bounding box center [349, 335] width 71 height 18
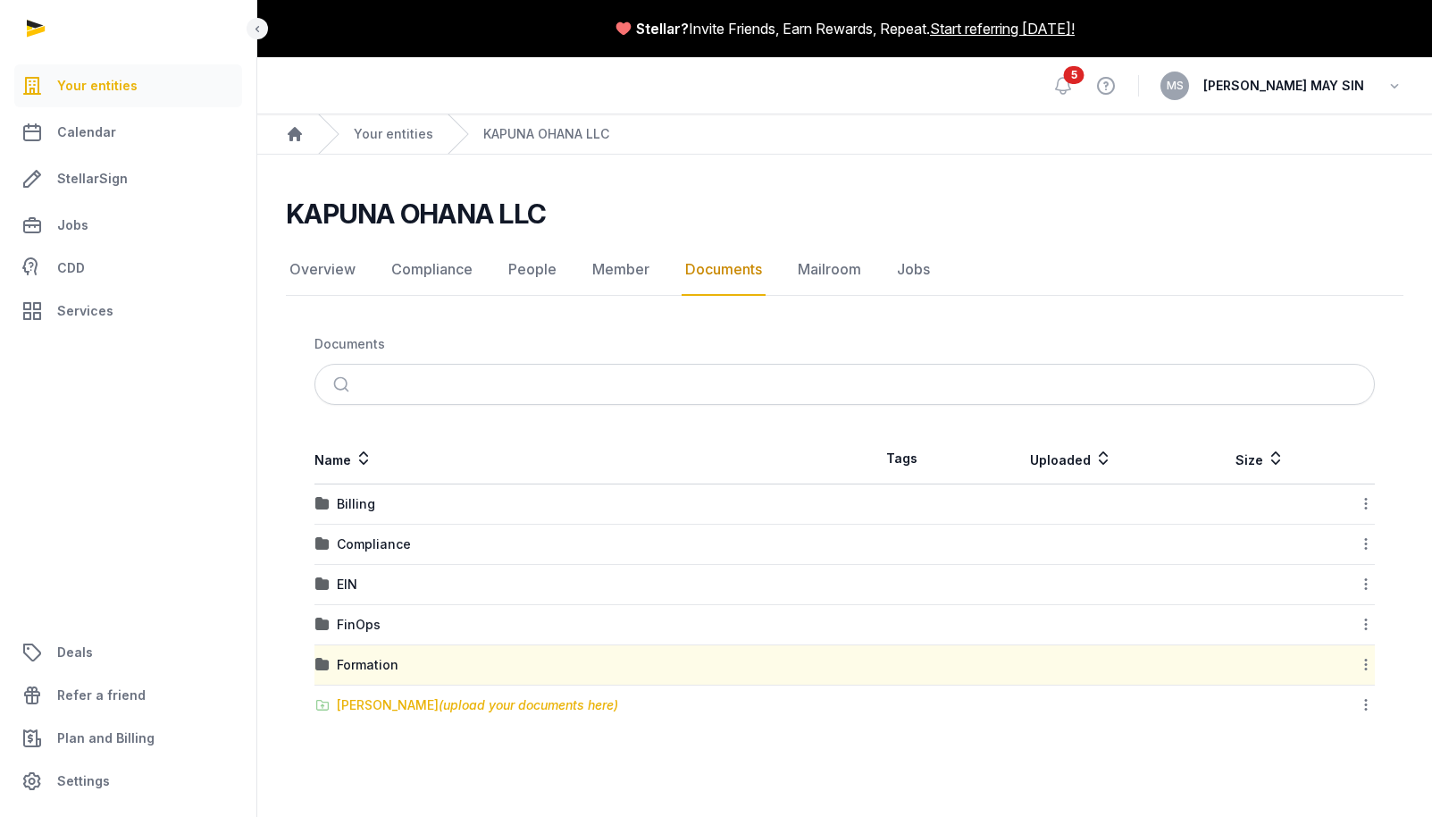
click at [370, 656] on div "[PERSON_NAME] (upload your documents here)" at bounding box center [477, 705] width 281 height 18
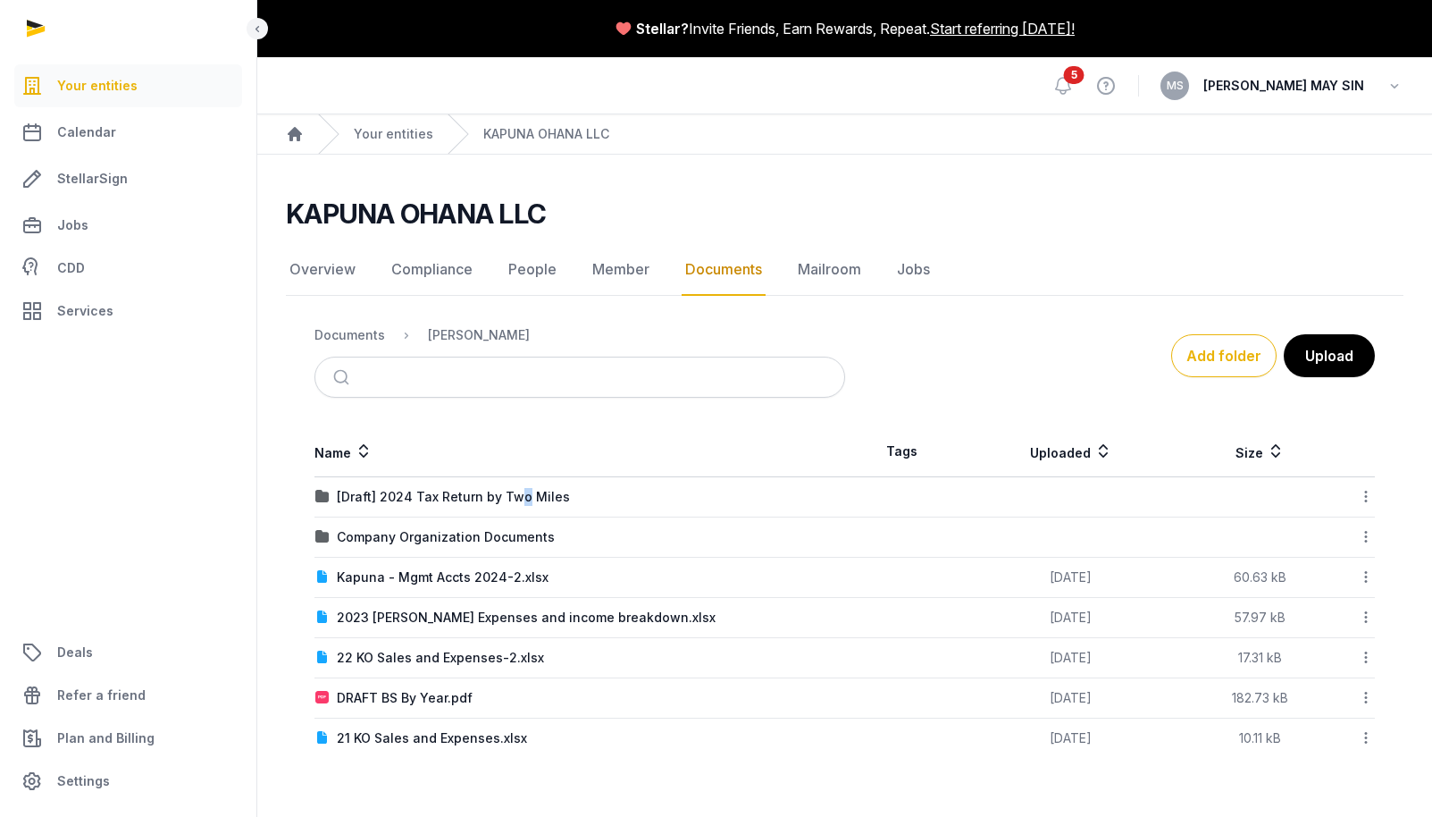
click at [516, 499] on div "[Draft] 2024 Tax Return by Two Miles" at bounding box center [453, 497] width 233 height 18
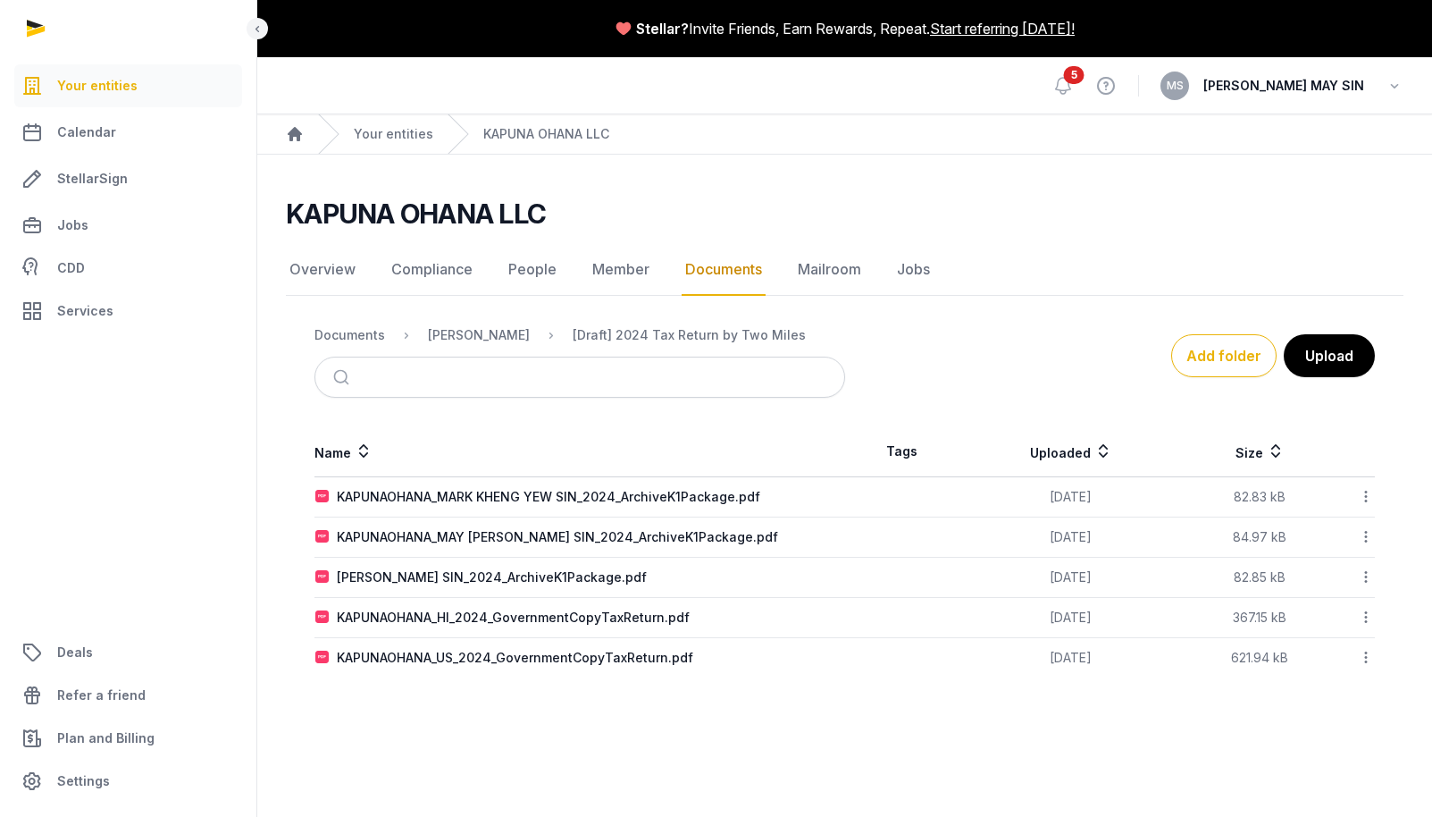
click at [1350, 493] on icon at bounding box center [1366, 496] width 16 height 19
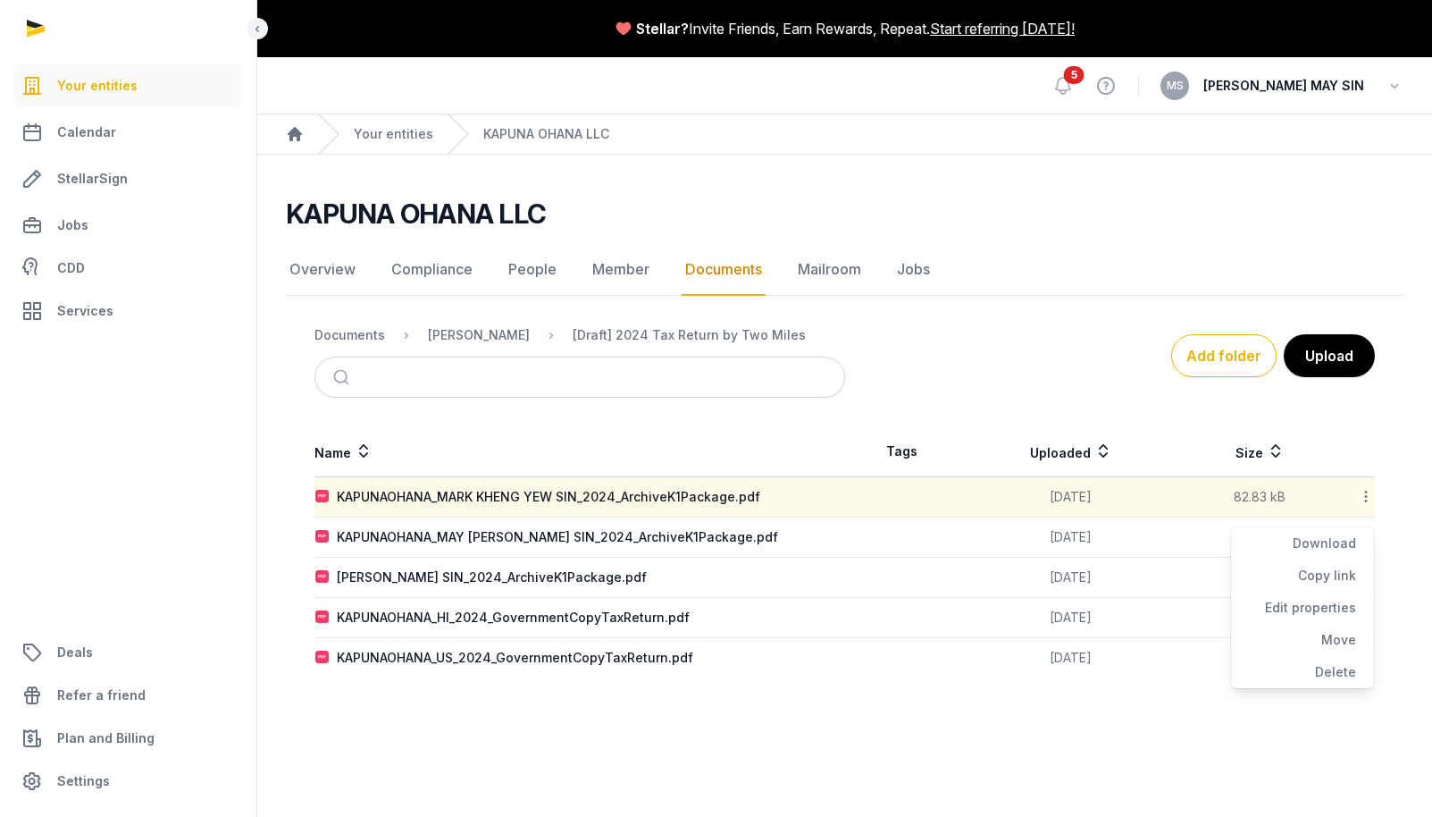
click at [1339, 541] on div "Download" at bounding box center [1302, 543] width 143 height 32
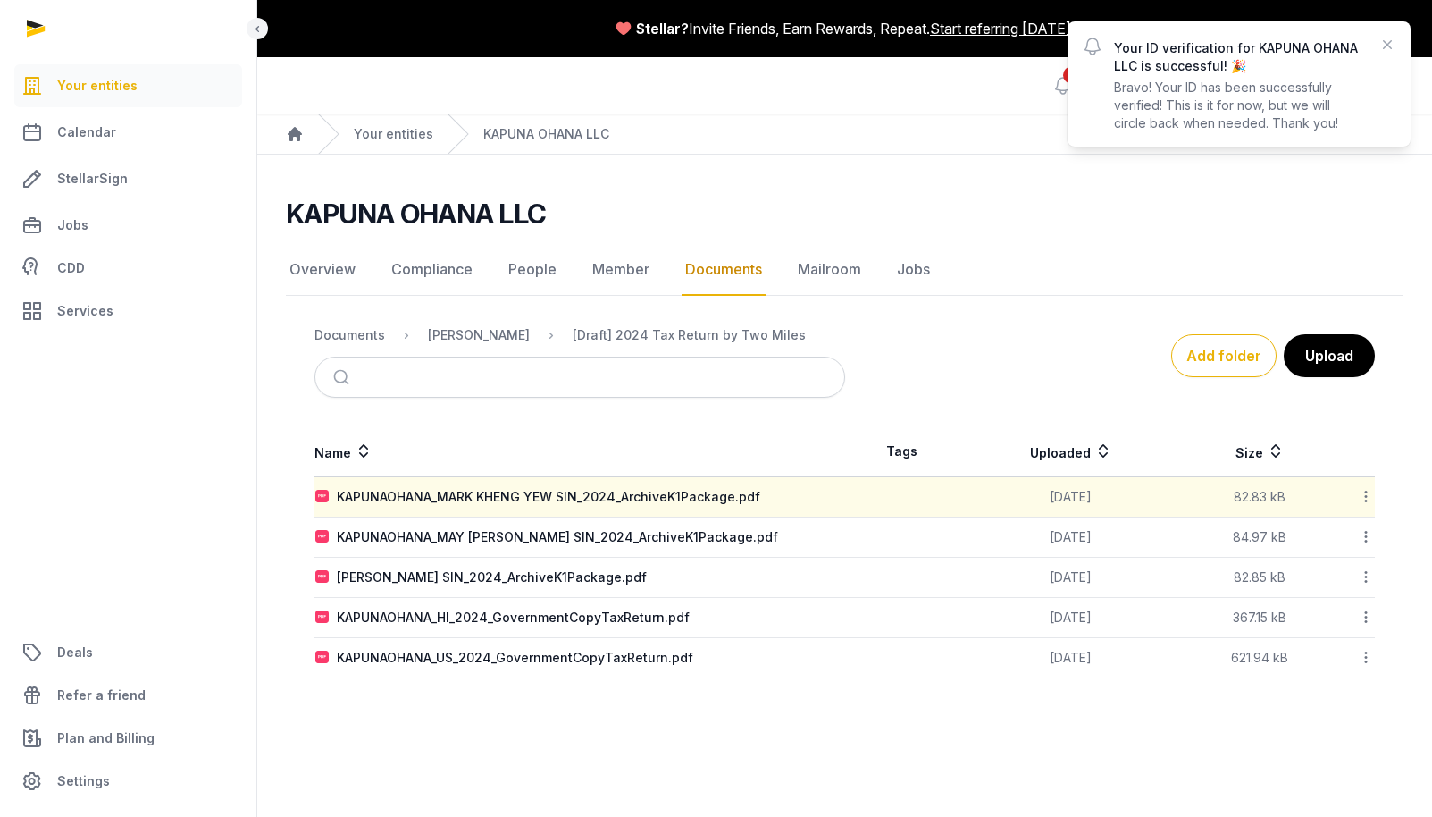
click at [1350, 535] on icon at bounding box center [1366, 536] width 16 height 19
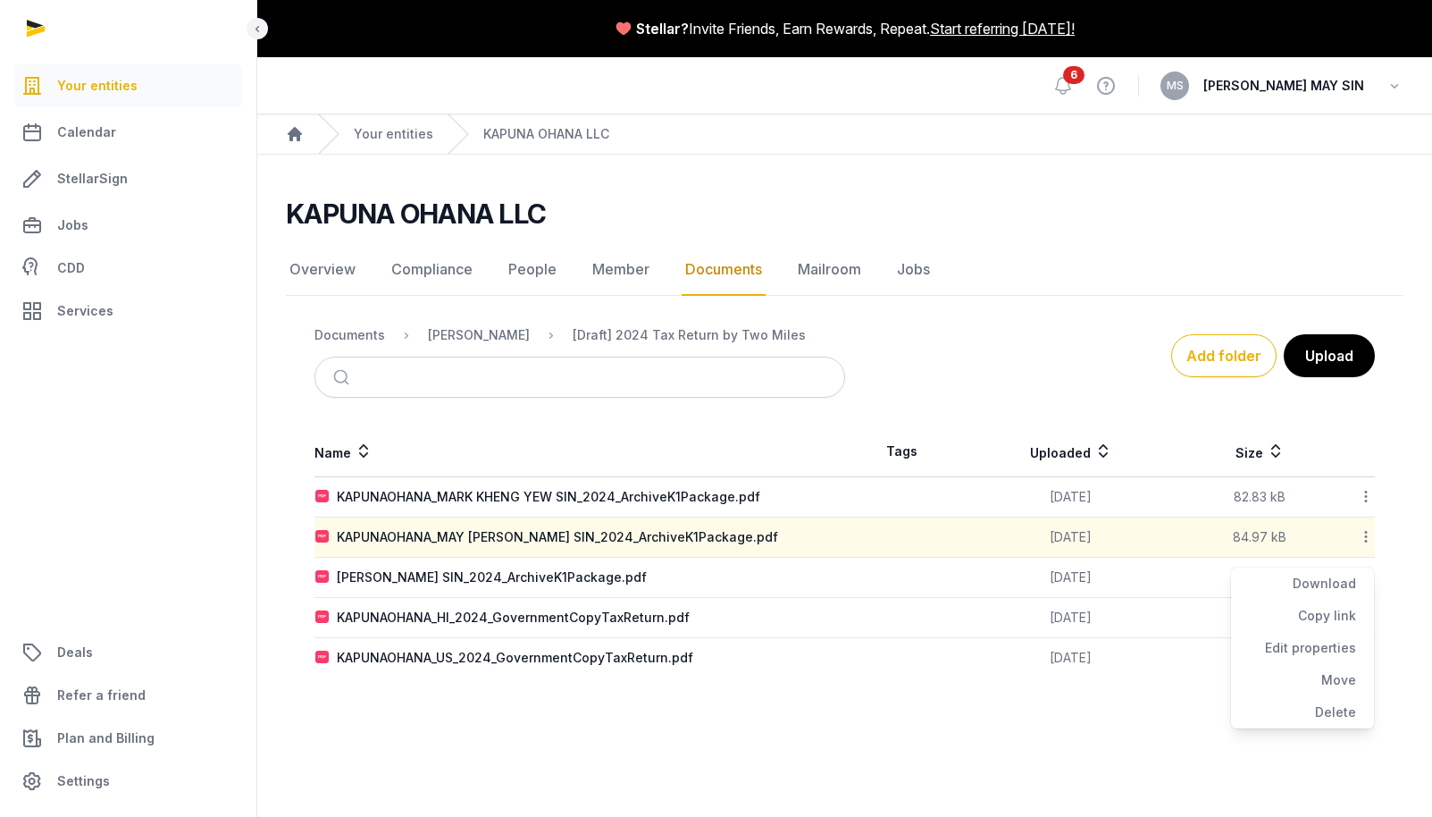
click at [1342, 580] on div "Download" at bounding box center [1302, 583] width 143 height 32
click at [1350, 575] on icon at bounding box center [1366, 576] width 16 height 19
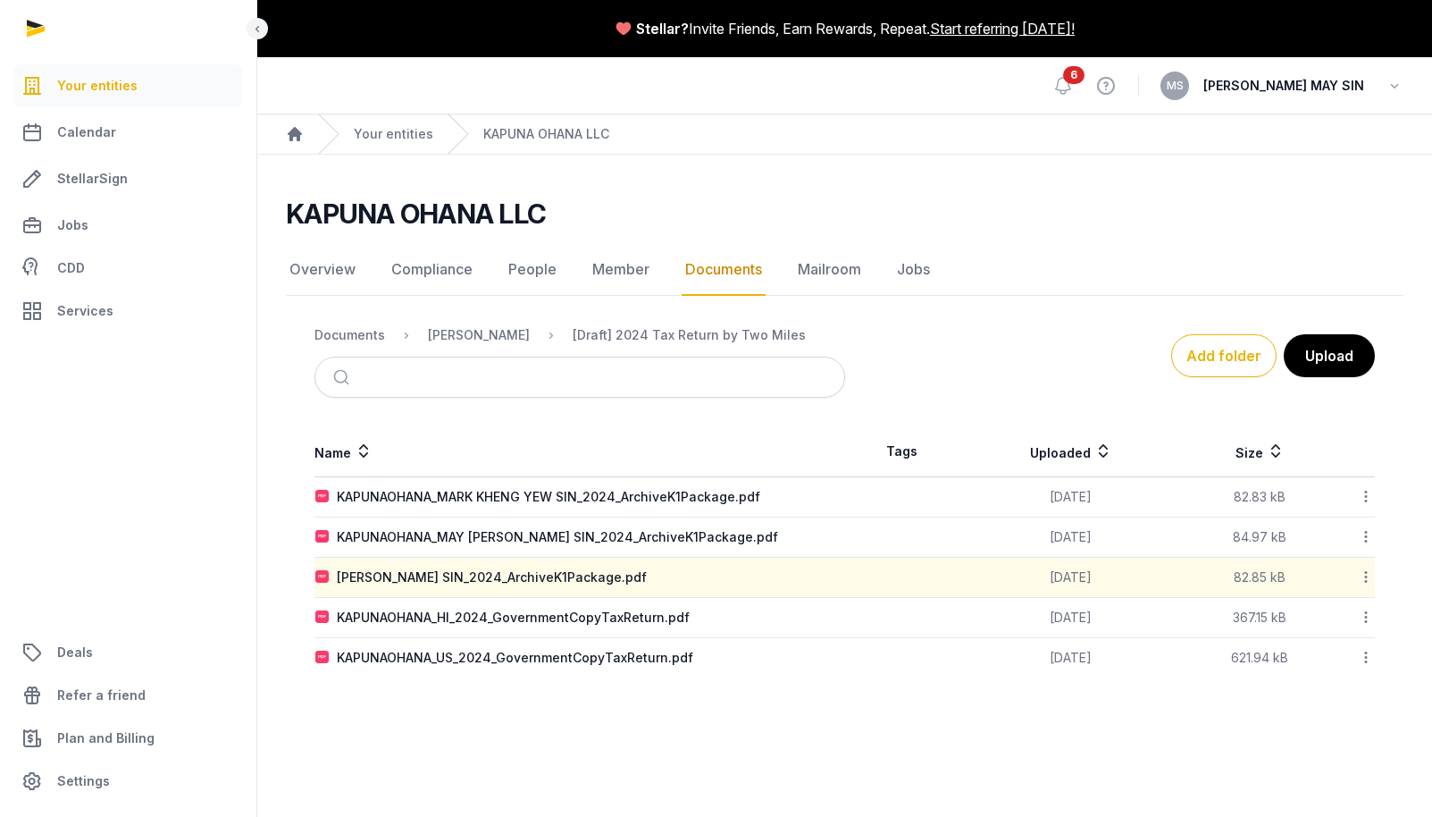
click at [1350, 576] on icon at bounding box center [1366, 576] width 16 height 19
click at [1350, 578] on icon at bounding box center [1366, 576] width 16 height 19
click at [1328, 624] on div "Download" at bounding box center [1302, 624] width 143 height 32
click at [1350, 611] on icon at bounding box center [1366, 617] width 16 height 19
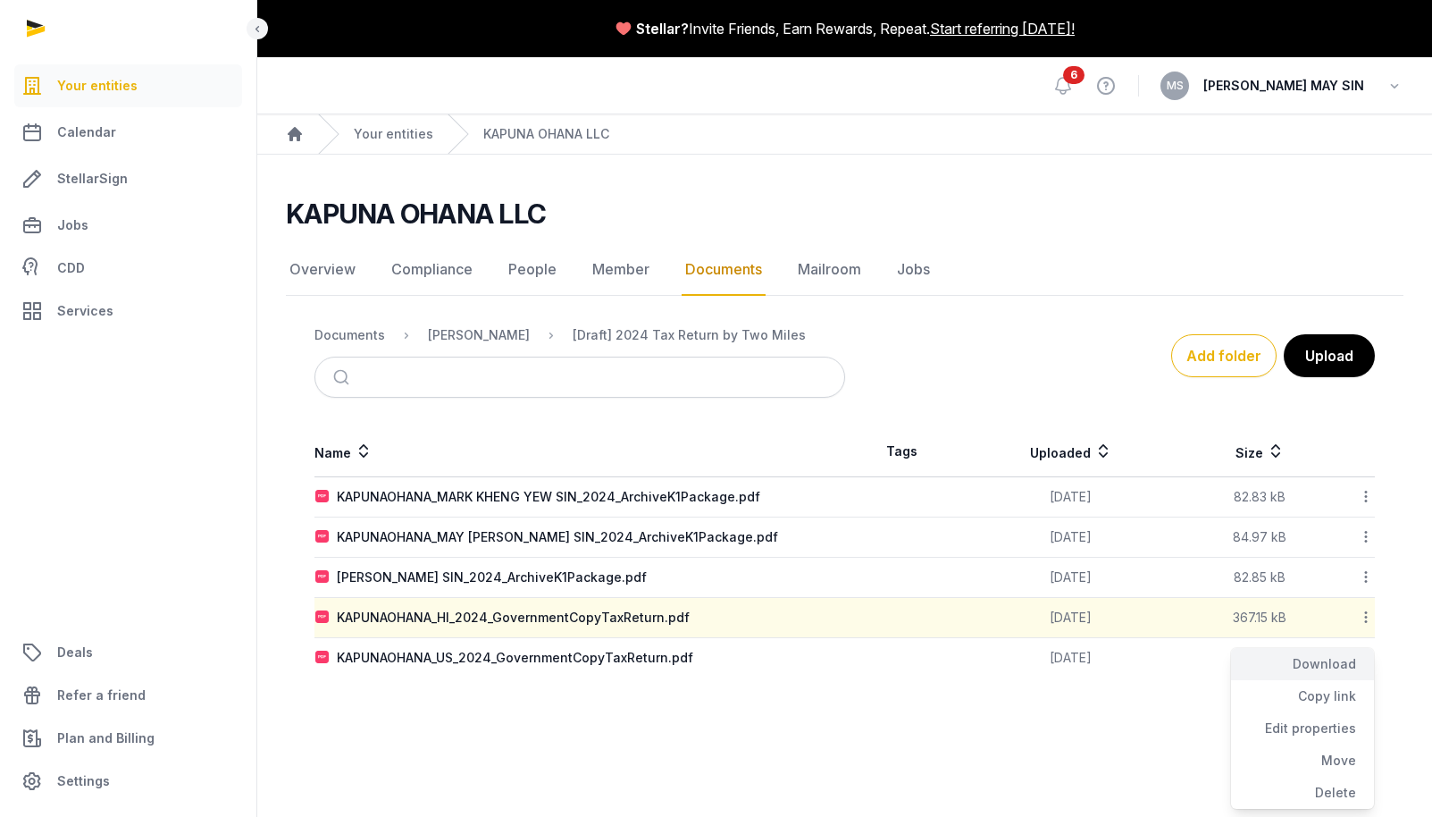
click at [1337, 656] on div "Download" at bounding box center [1302, 664] width 143 height 32
click at [1350, 652] on icon at bounding box center [1366, 657] width 16 height 19
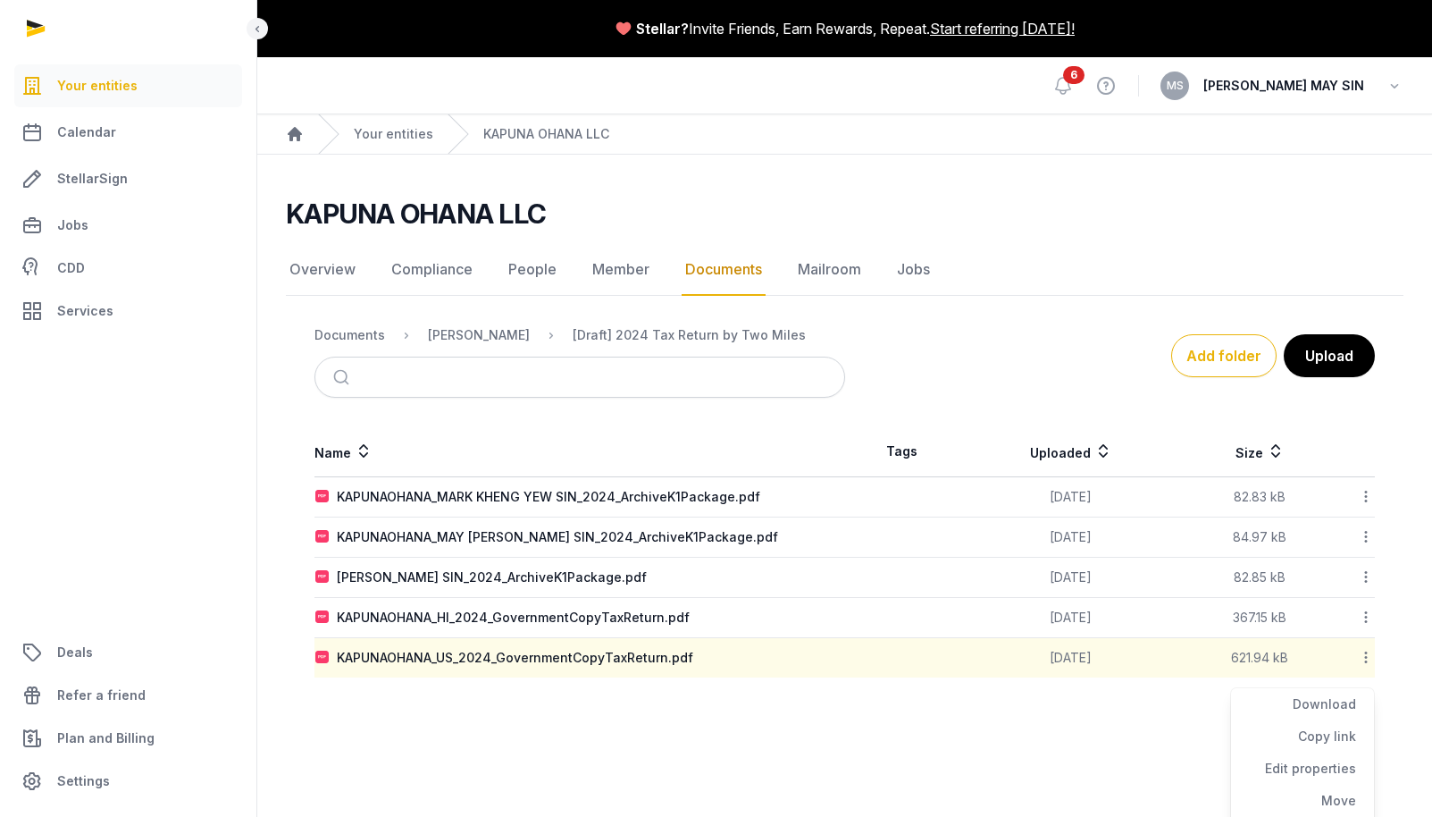
click at [1342, 656] on div "Download" at bounding box center [1302, 704] width 143 height 32
